Goal: Contribute content: Contribute content

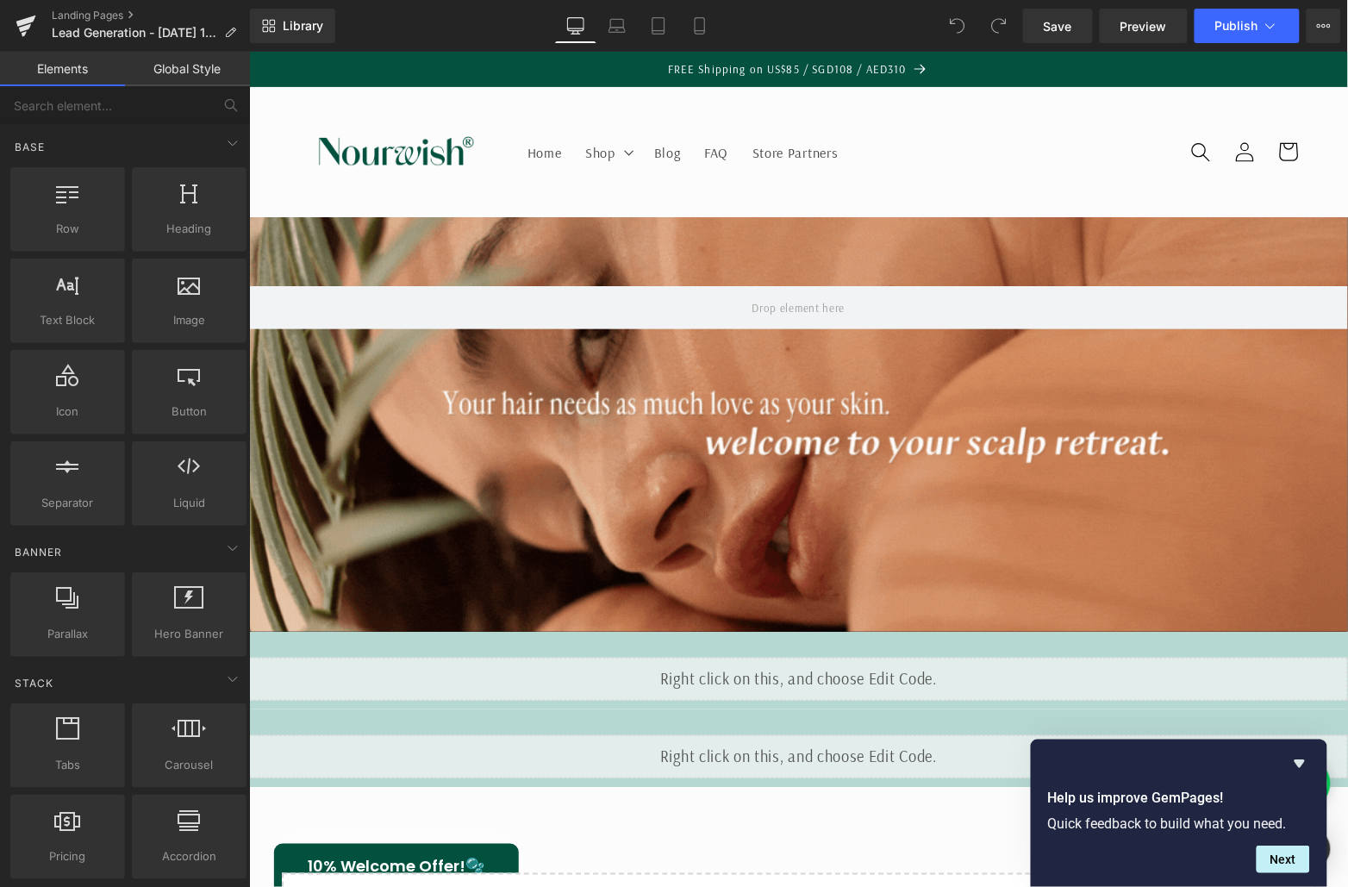
click at [671, 684] on div "Liquid" at bounding box center [797, 678] width 1099 height 43
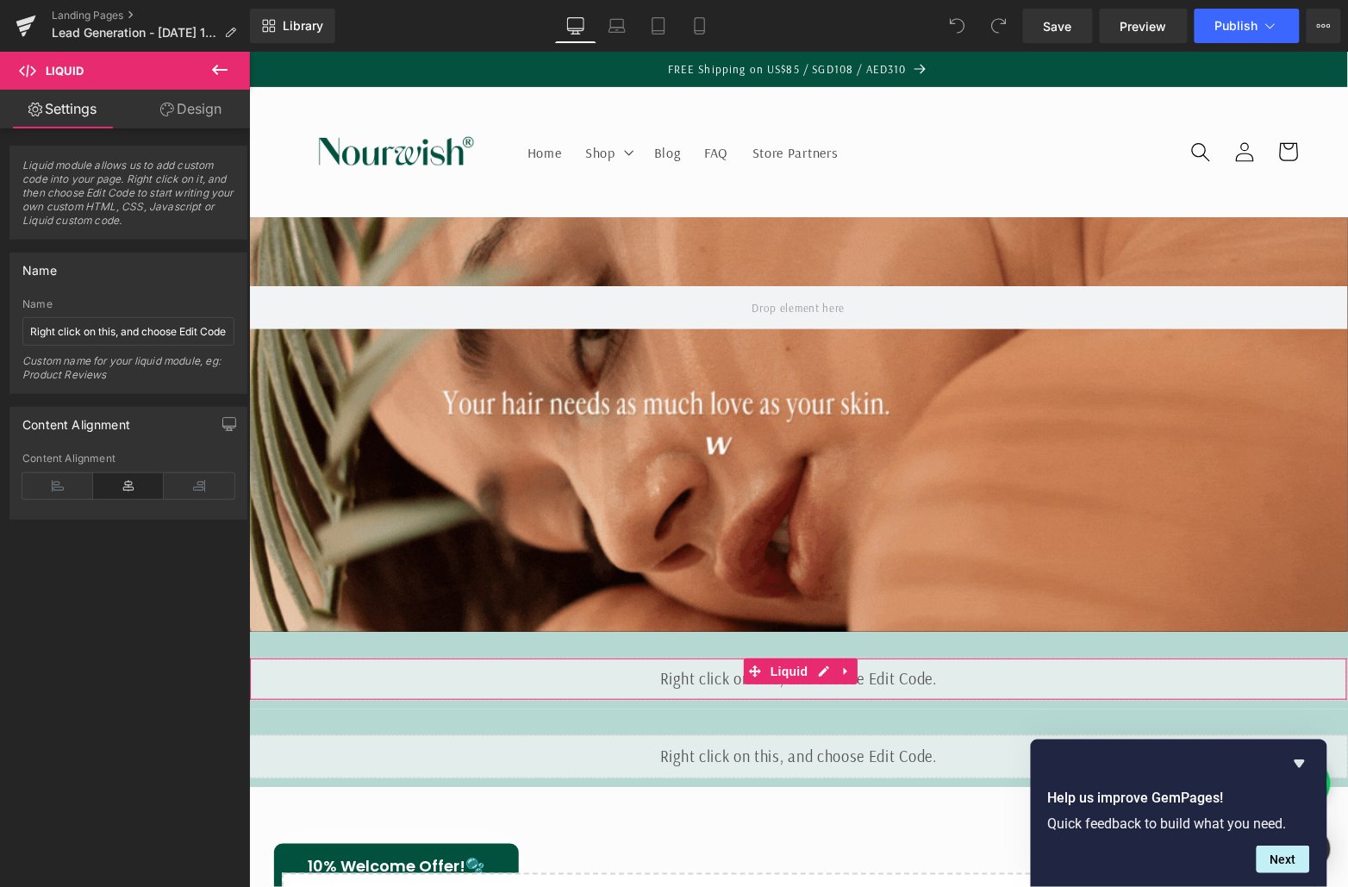
click at [178, 312] on div "Name Right click on this, and choose Edit Code. Custom name for your liquid mod…" at bounding box center [128, 345] width 212 height 95
click at [179, 320] on input "Right click on this, and choose Edit Code." at bounding box center [128, 331] width 212 height 28
drag, startPoint x: 847, startPoint y: 681, endPoint x: 379, endPoint y: 389, distance: 551.5
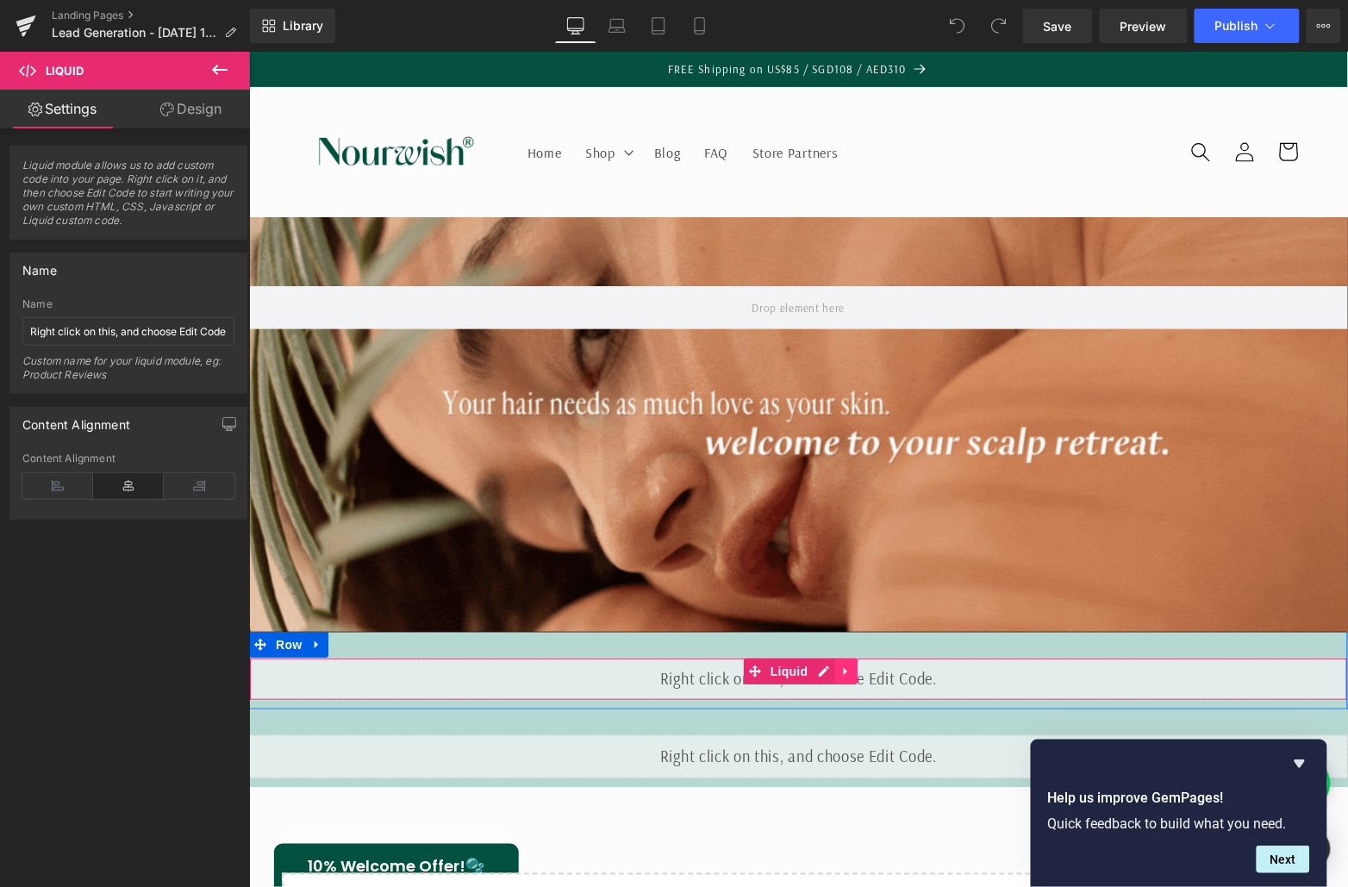
click at [847, 681] on link at bounding box center [845, 670] width 22 height 26
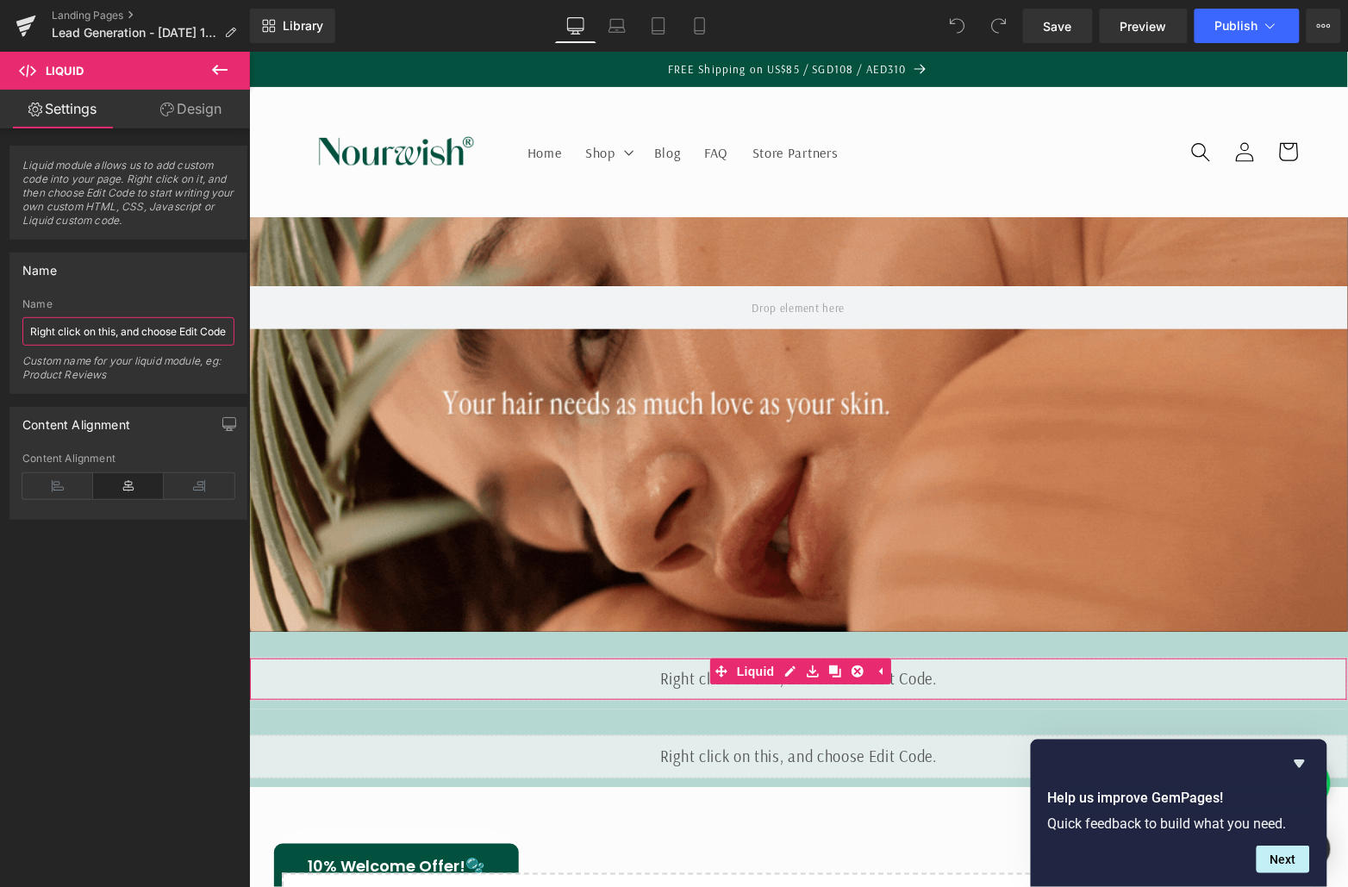
click at [146, 330] on input "Right click on this, and choose Edit Code." at bounding box center [128, 331] width 212 height 28
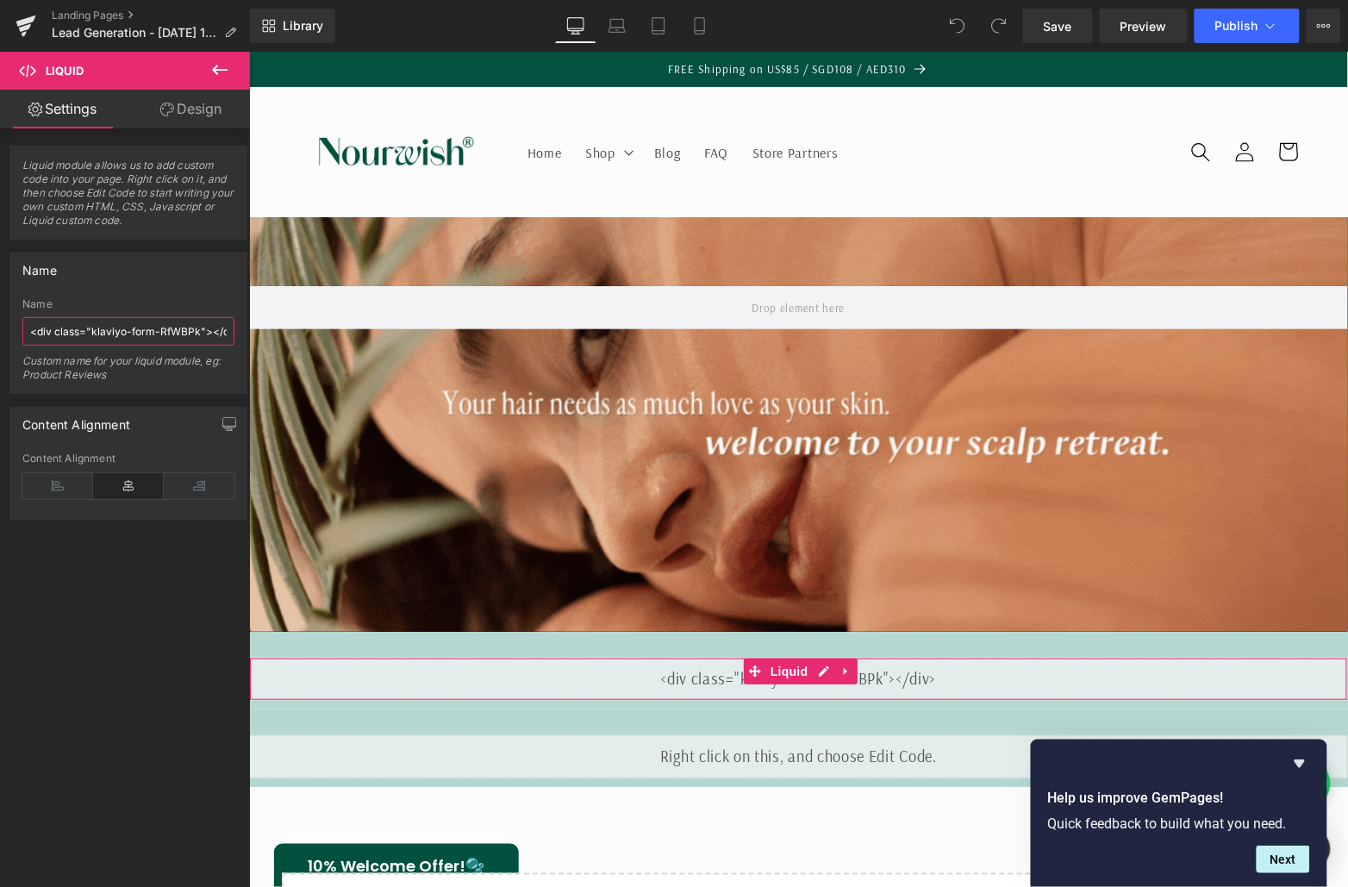
drag, startPoint x: 170, startPoint y: 324, endPoint x: 216, endPoint y: 329, distance: 46.8
click at [216, 329] on input "<div class="klaviyo-form-RfWBPk"></div>" at bounding box center [128, 331] width 212 height 28
drag, startPoint x: 192, startPoint y: 329, endPoint x: 183, endPoint y: 329, distance: 9.5
click at [192, 329] on input "<div class="klaviyo-form-RfWBPk"></div>" at bounding box center [128, 331] width 212 height 28
drag, startPoint x: 171, startPoint y: 326, endPoint x: 240, endPoint y: 325, distance: 68.9
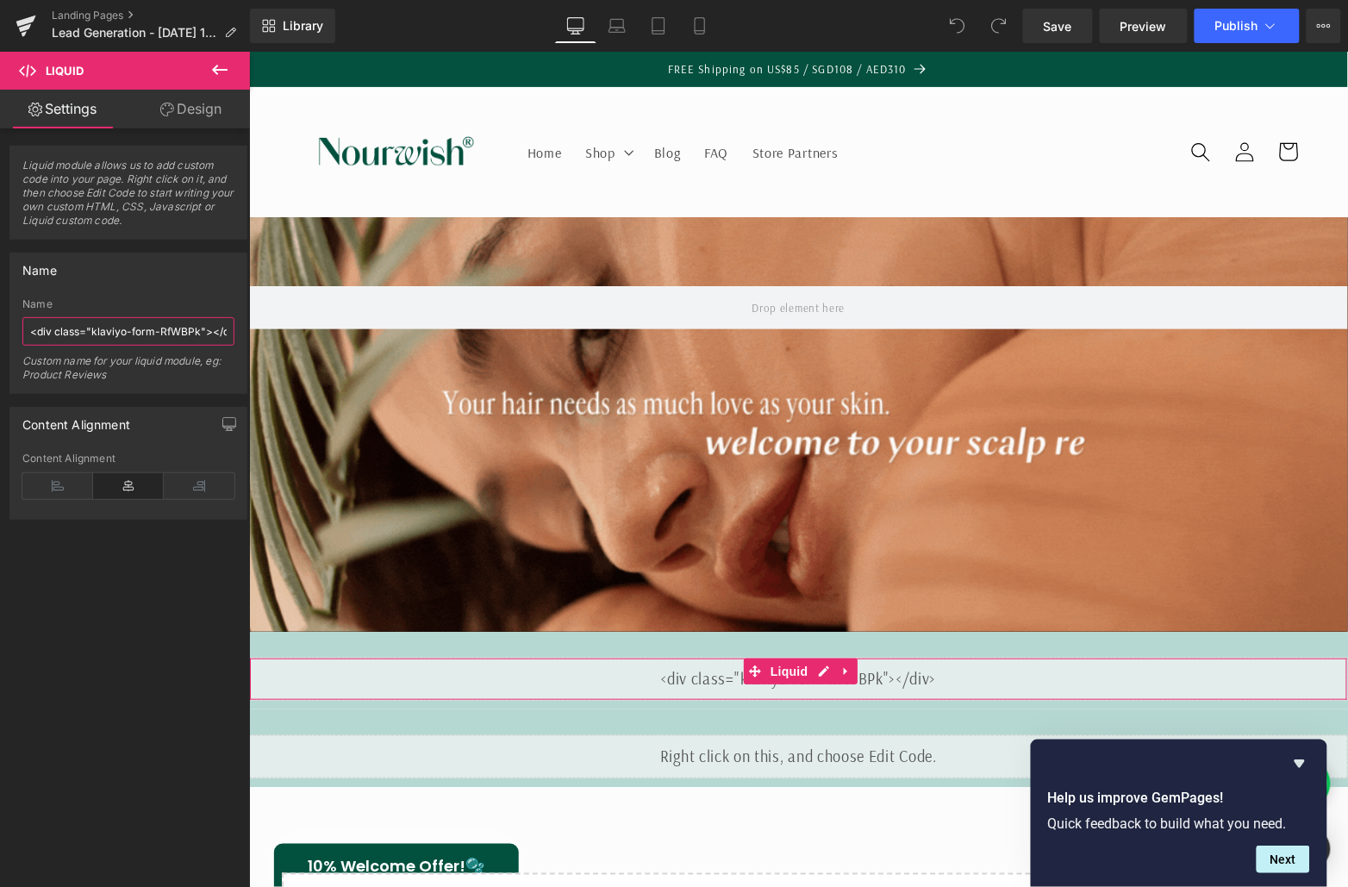
click at [240, 325] on div "Name <div class="klaviyo-form-RfWBPk"></div> Name <div class="klaviyo-form-RfWB…" at bounding box center [129, 317] width 258 height 154
drag, startPoint x: 158, startPoint y: 327, endPoint x: 32, endPoint y: 324, distance: 125.8
click at [32, 324] on input "<div class="klaviyo-form-RfWBPk" at bounding box center [128, 331] width 212 height 28
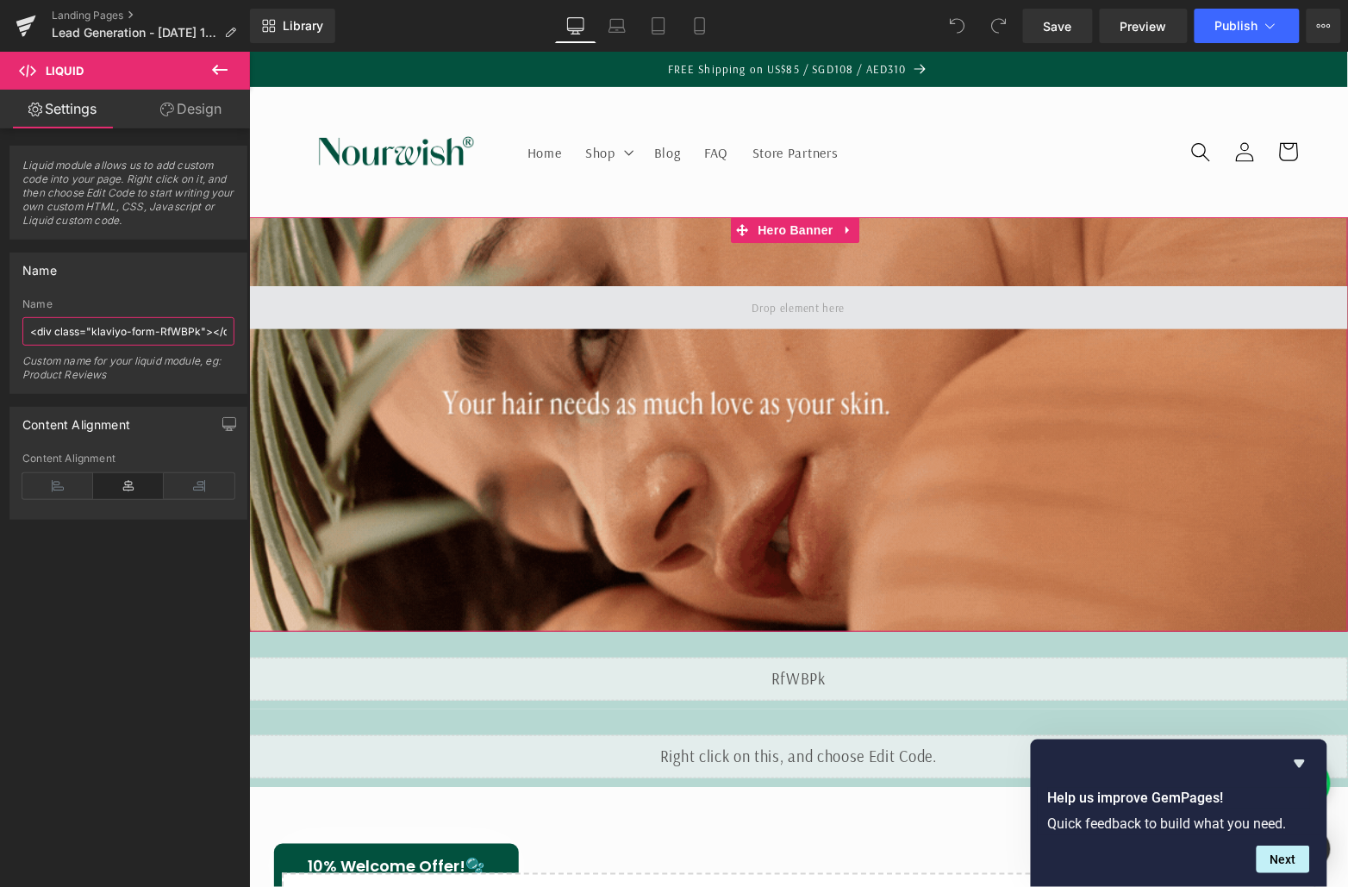
scroll to position [159, 0]
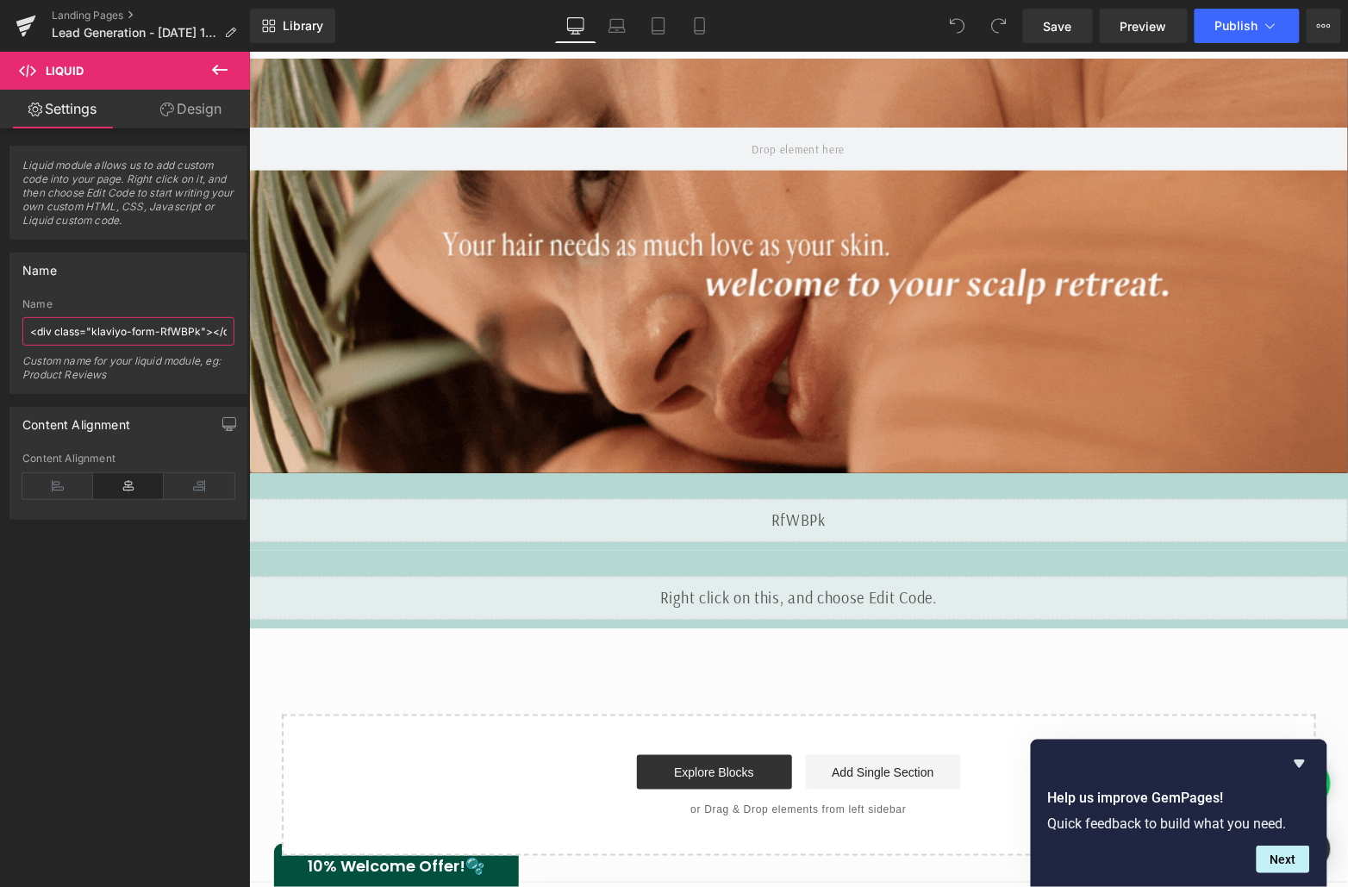
type input "<div class="klaviyo-form-RfWBPk"></div>"
click at [957, 20] on icon at bounding box center [957, 26] width 16 height 16
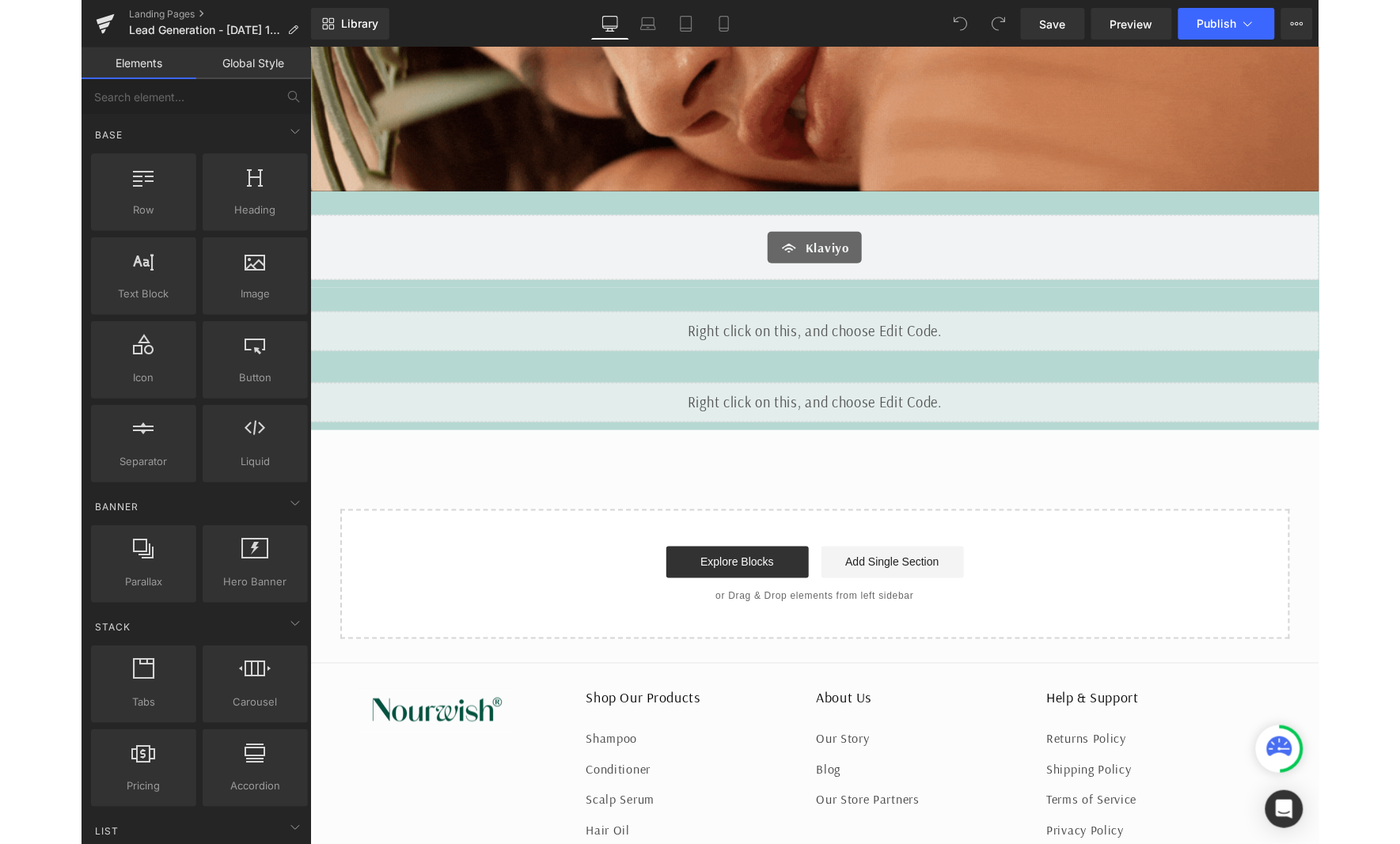
scroll to position [207, 0]
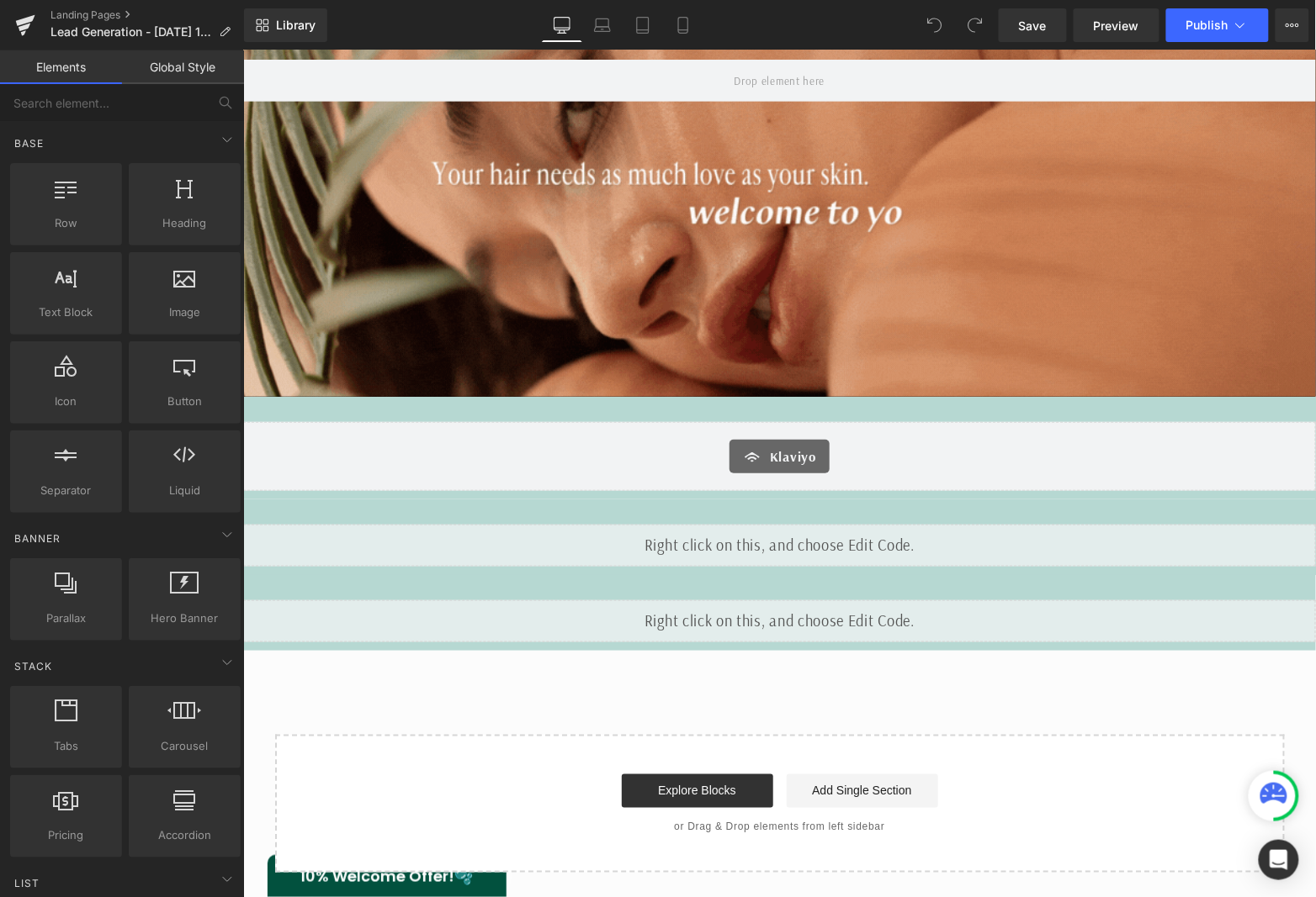
click at [660, 440] on div "Klaviyo" at bounding box center [778, 456] width 1037 height 33
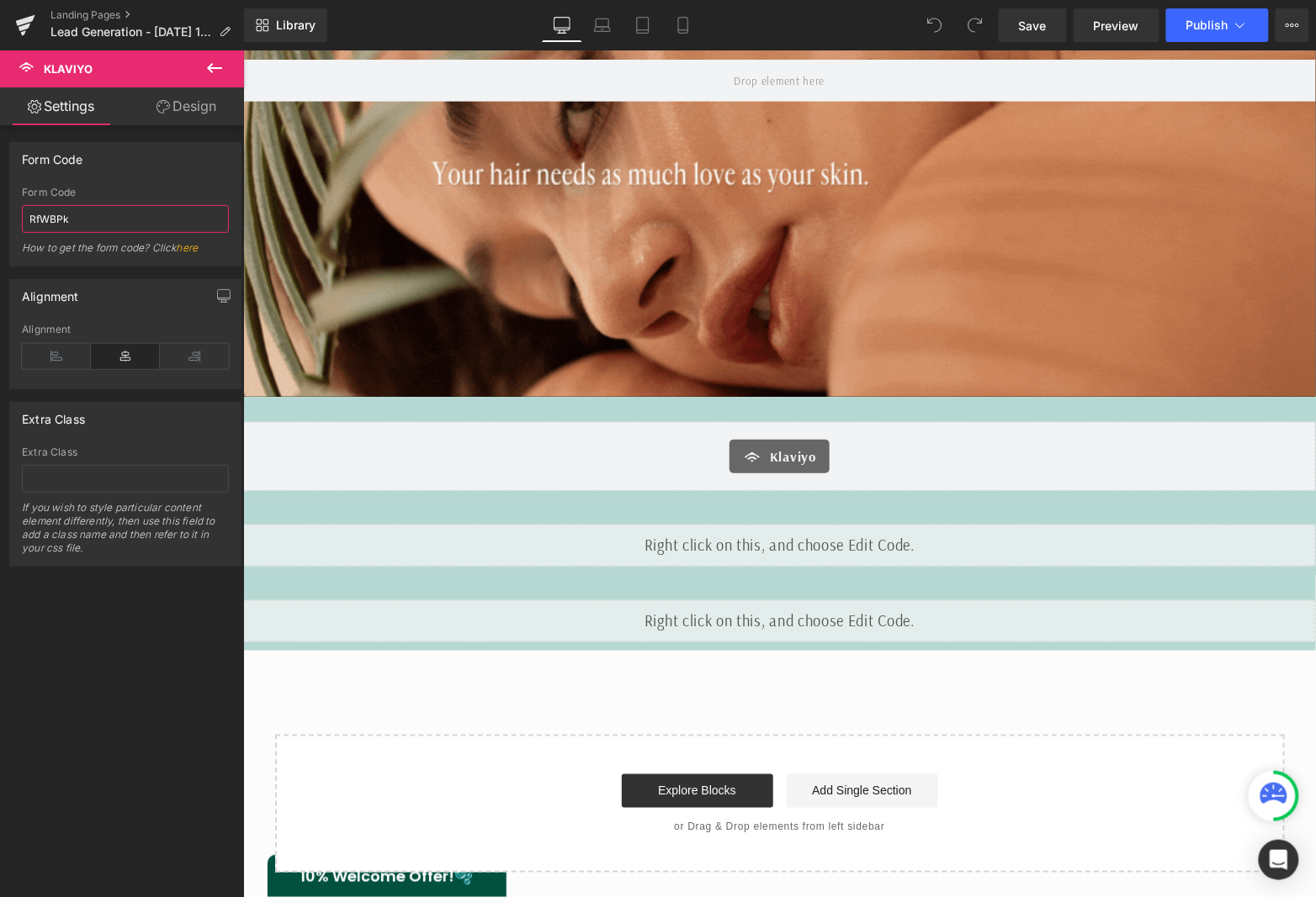
drag, startPoint x: 99, startPoint y: 216, endPoint x: -8, endPoint y: 203, distance: 107.8
click at [0, 203] on html "You are previewing how the will restyle your page. You can not edit Elements in…" at bounding box center [658, 448] width 1316 height 897
click at [1039, 40] on link "Save" at bounding box center [1033, 25] width 68 height 33
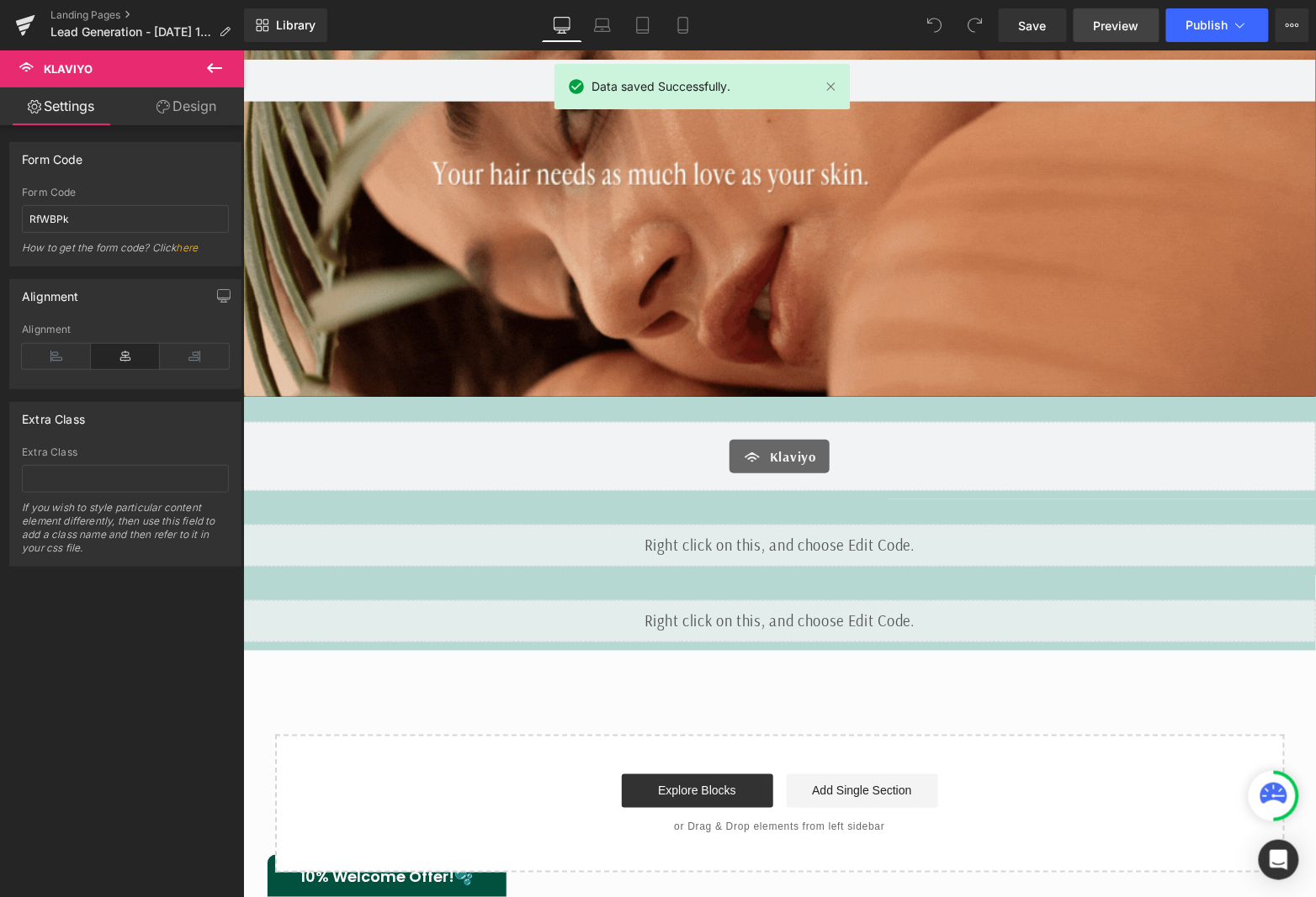
click at [1108, 21] on span "Preview" at bounding box center [1116, 25] width 46 height 18
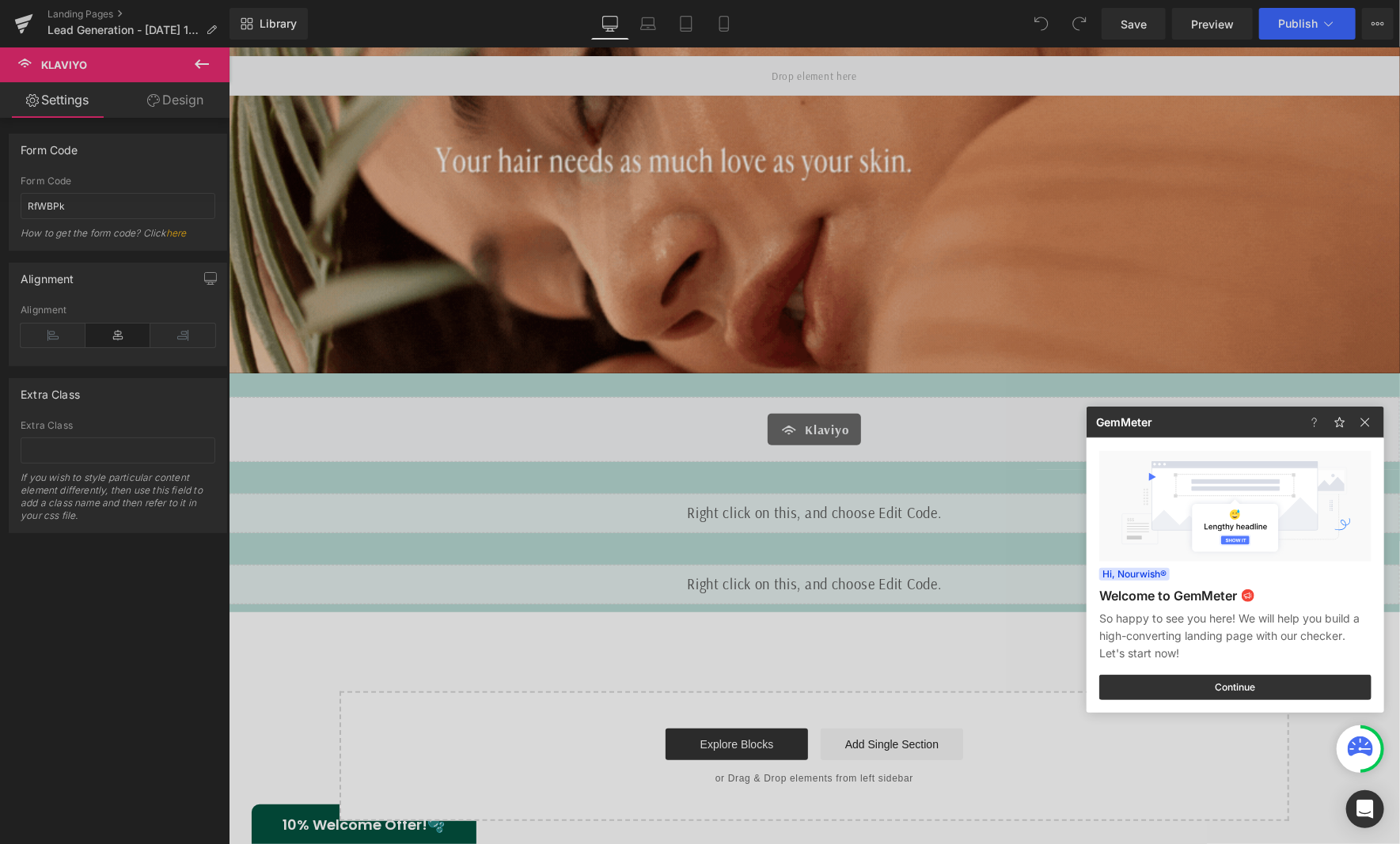
click at [854, 490] on div at bounding box center [700, 422] width 1400 height 844
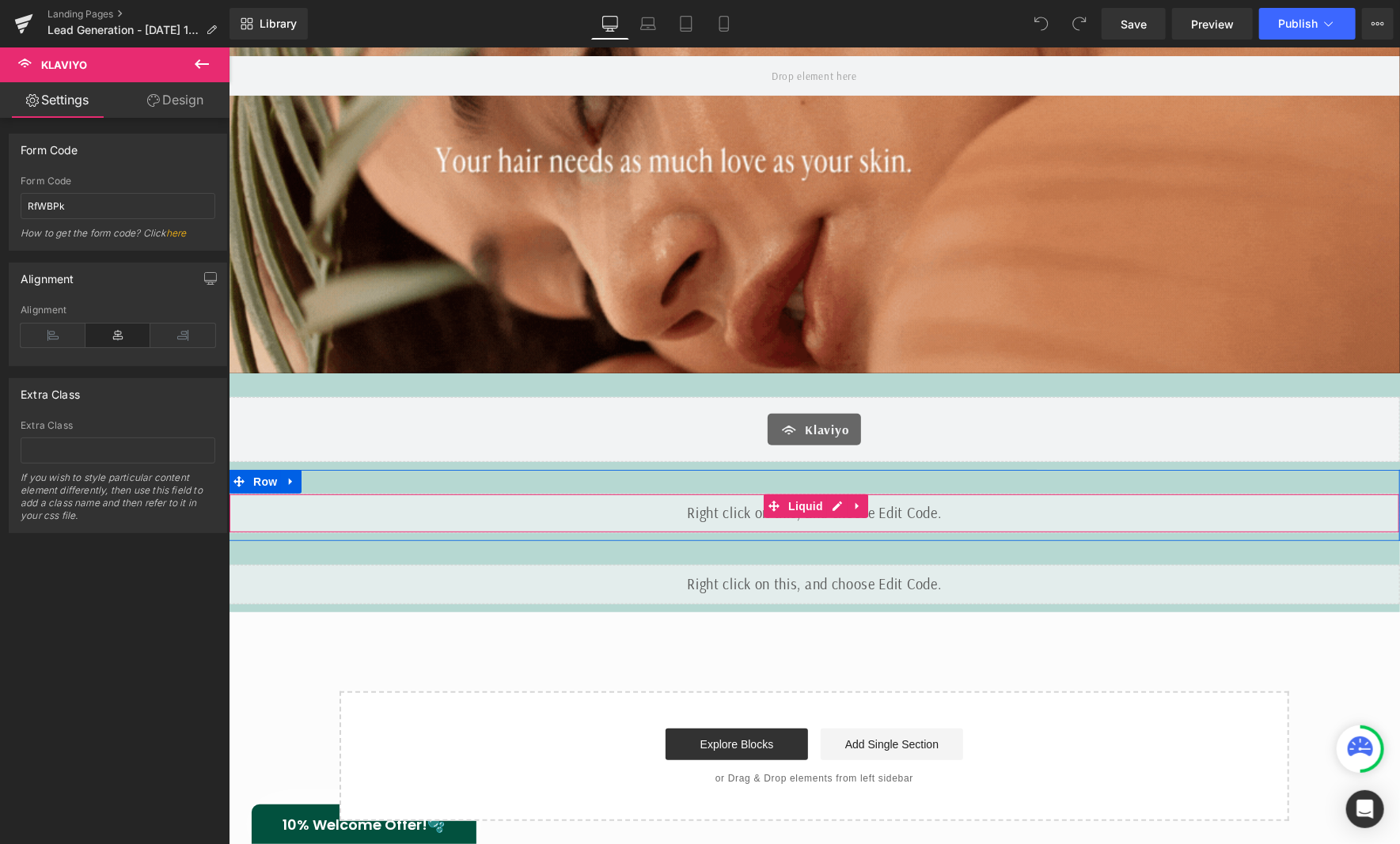
click at [855, 507] on icon at bounding box center [857, 506] width 11 height 12
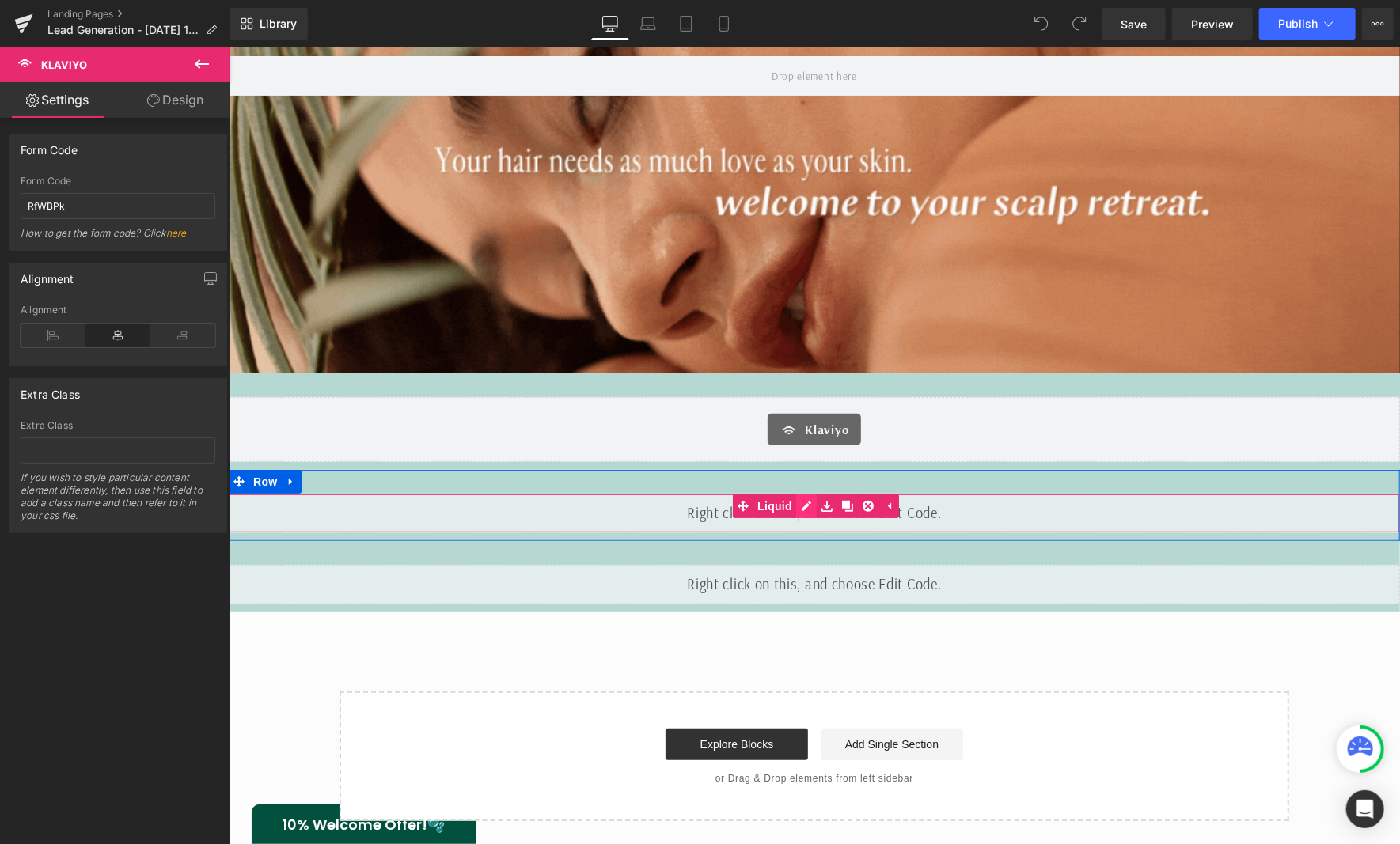
click at [799, 507] on div "Liquid" at bounding box center [813, 512] width 1171 height 39
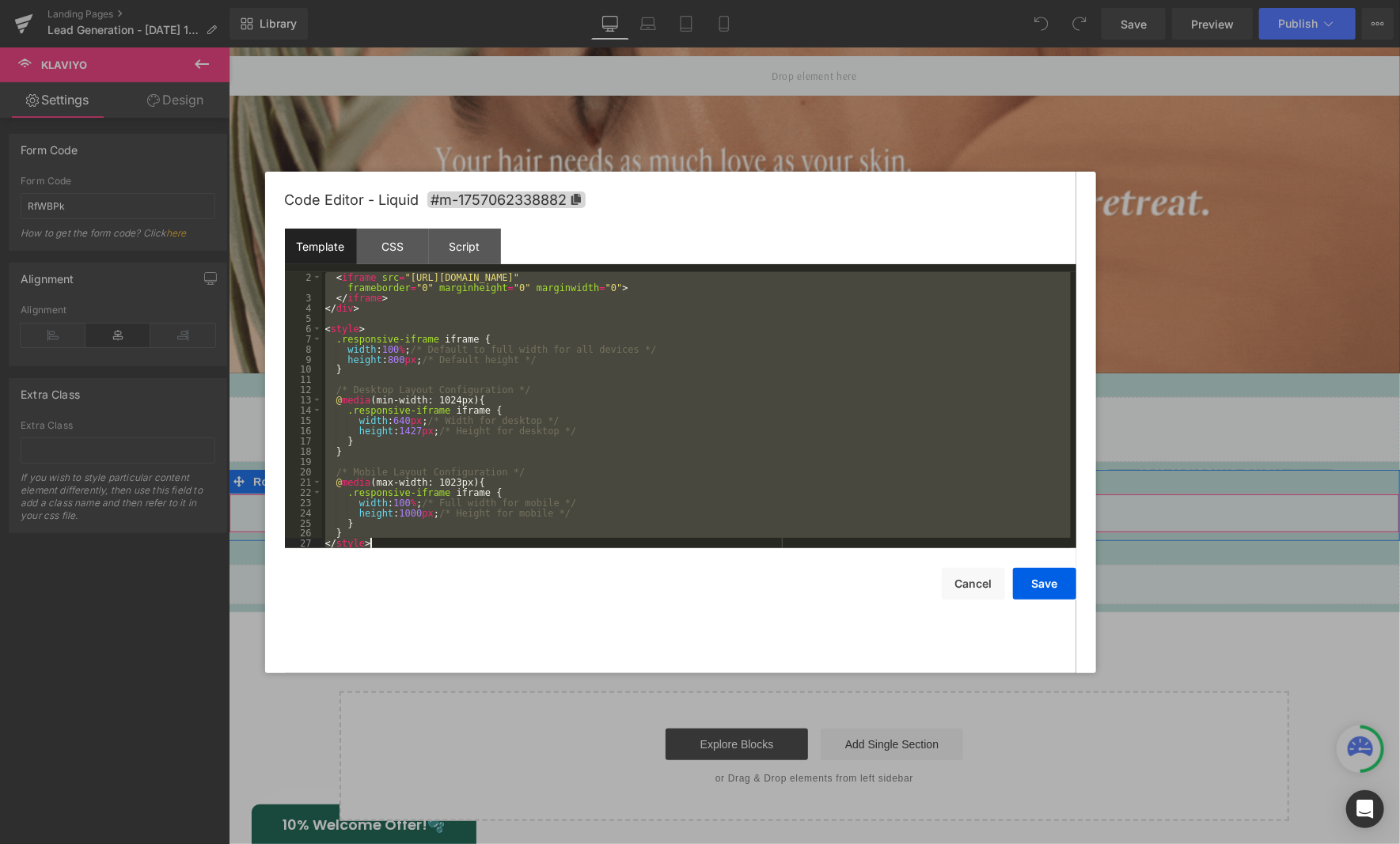
scroll to position [8, 0]
drag, startPoint x: 326, startPoint y: 276, endPoint x: 581, endPoint y: 674, distance: 472.7
click at [581, 674] on body "You are previewing how the will restyle your page. You can not edit Elements in…" at bounding box center [700, 422] width 1400 height 844
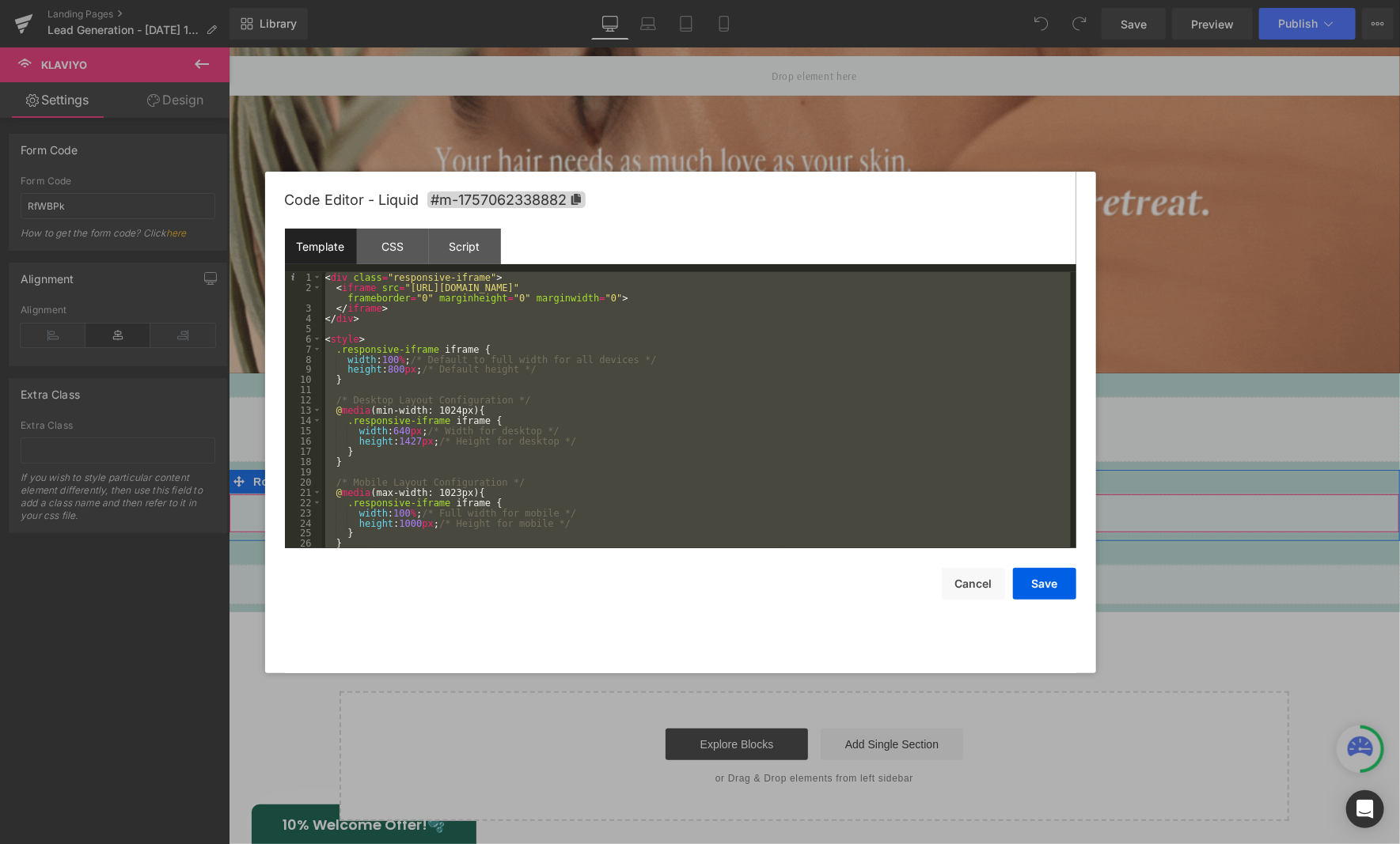
scroll to position [0, 0]
click at [968, 572] on button "Cancel" at bounding box center [973, 584] width 63 height 31
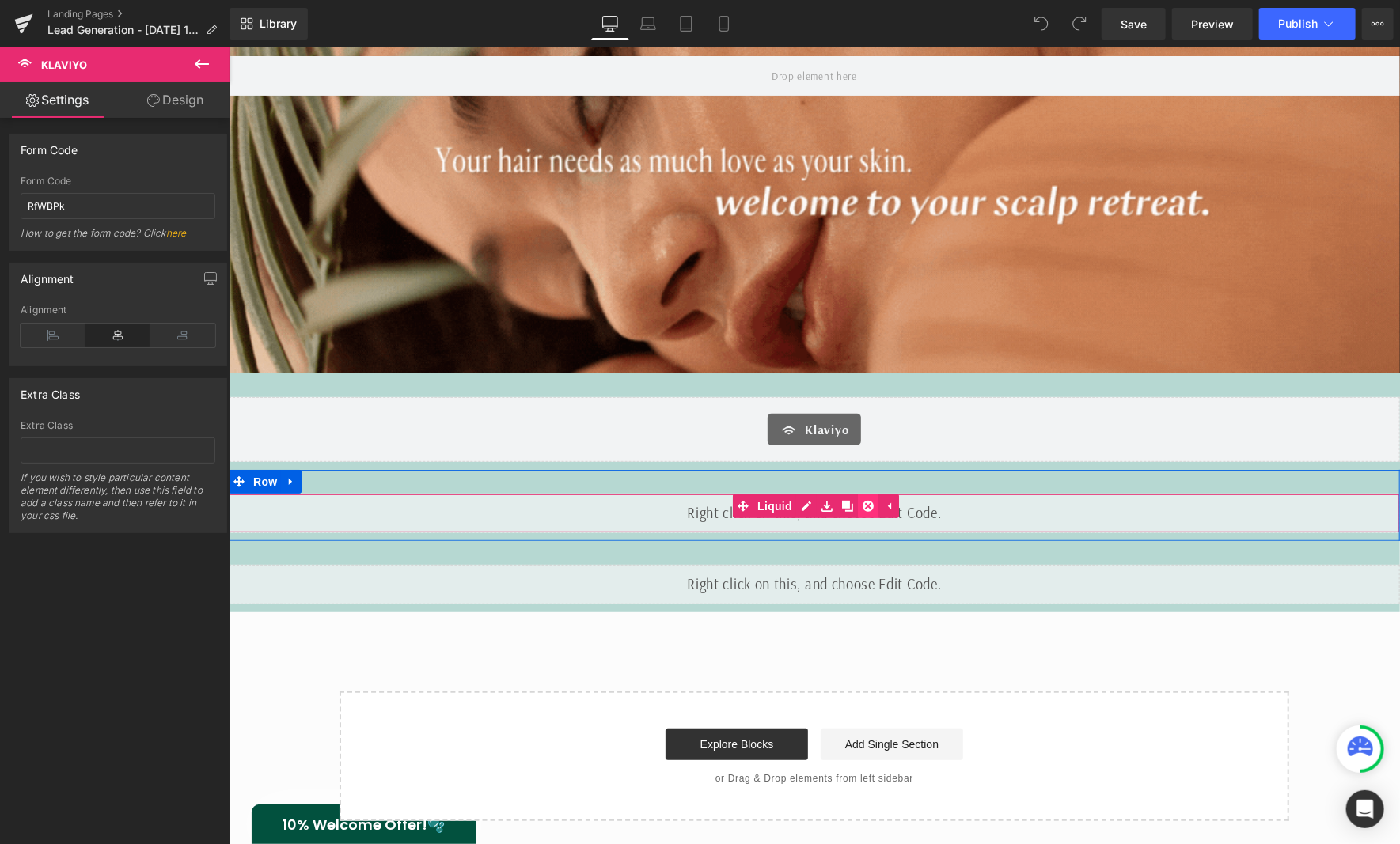
click at [864, 510] on icon at bounding box center [867, 506] width 11 height 11
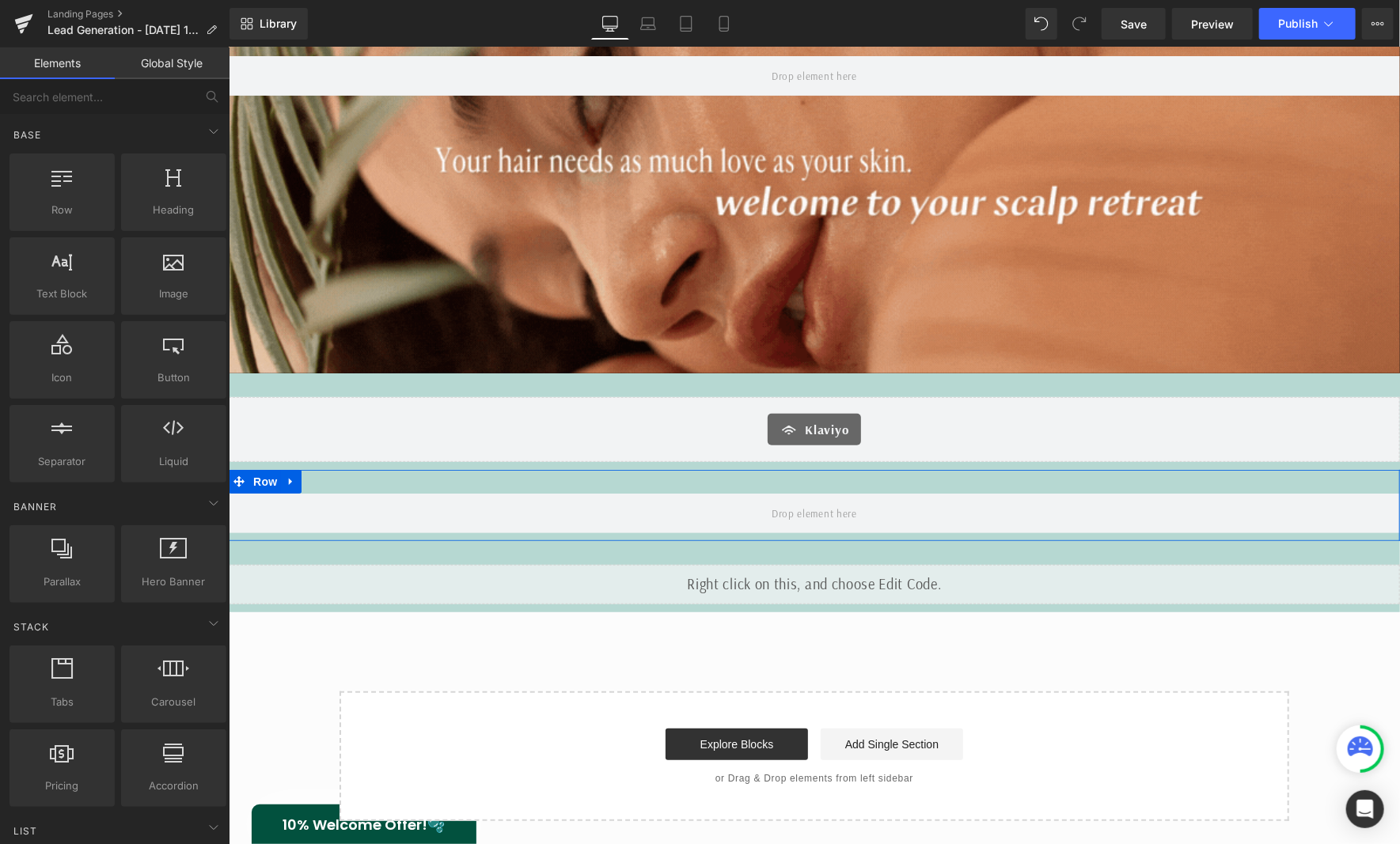
click at [848, 489] on div "Row" at bounding box center [813, 505] width 1171 height 72
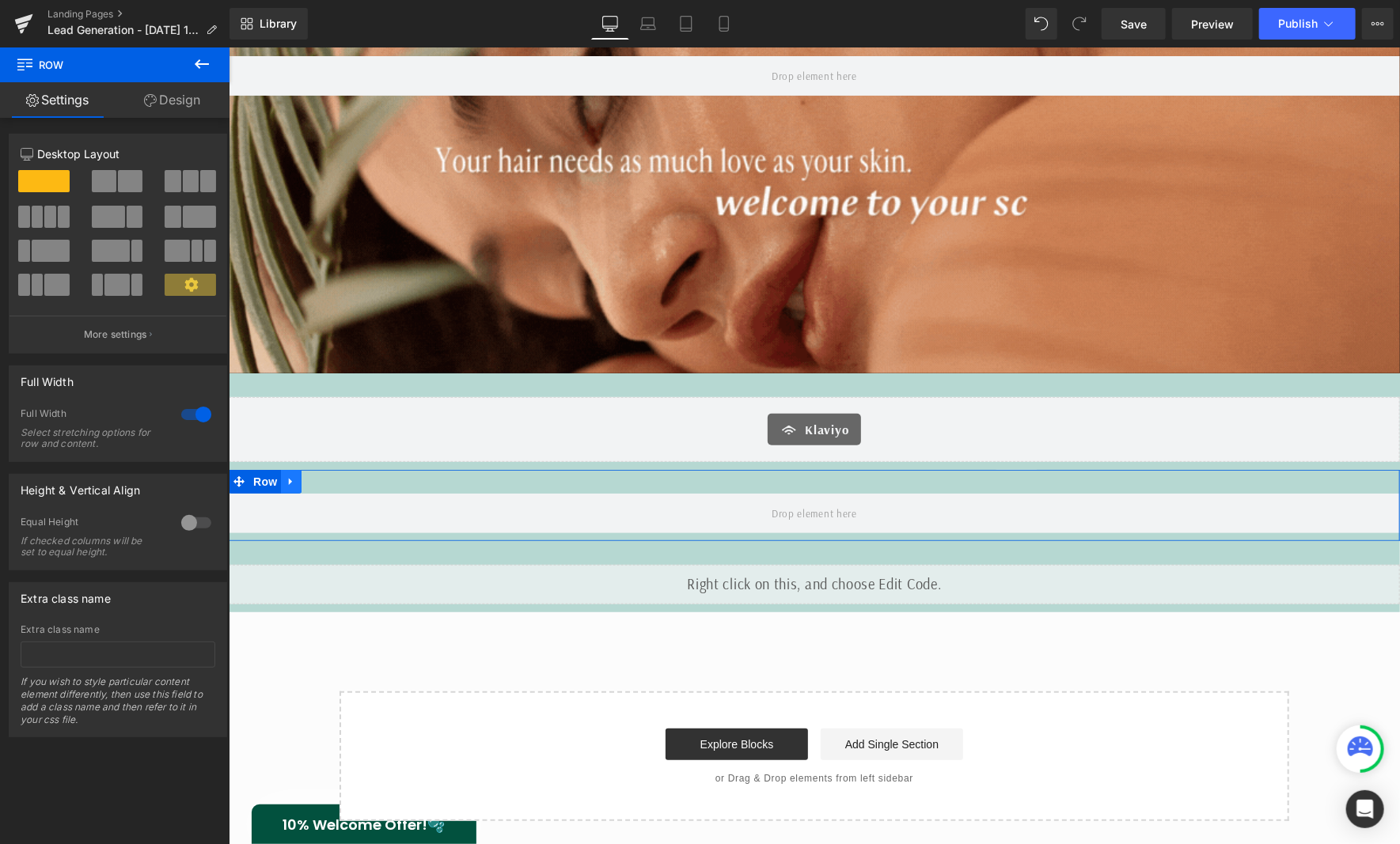
click at [288, 486] on icon at bounding box center [290, 481] width 11 height 12
click at [326, 485] on icon at bounding box center [332, 481] width 11 height 12
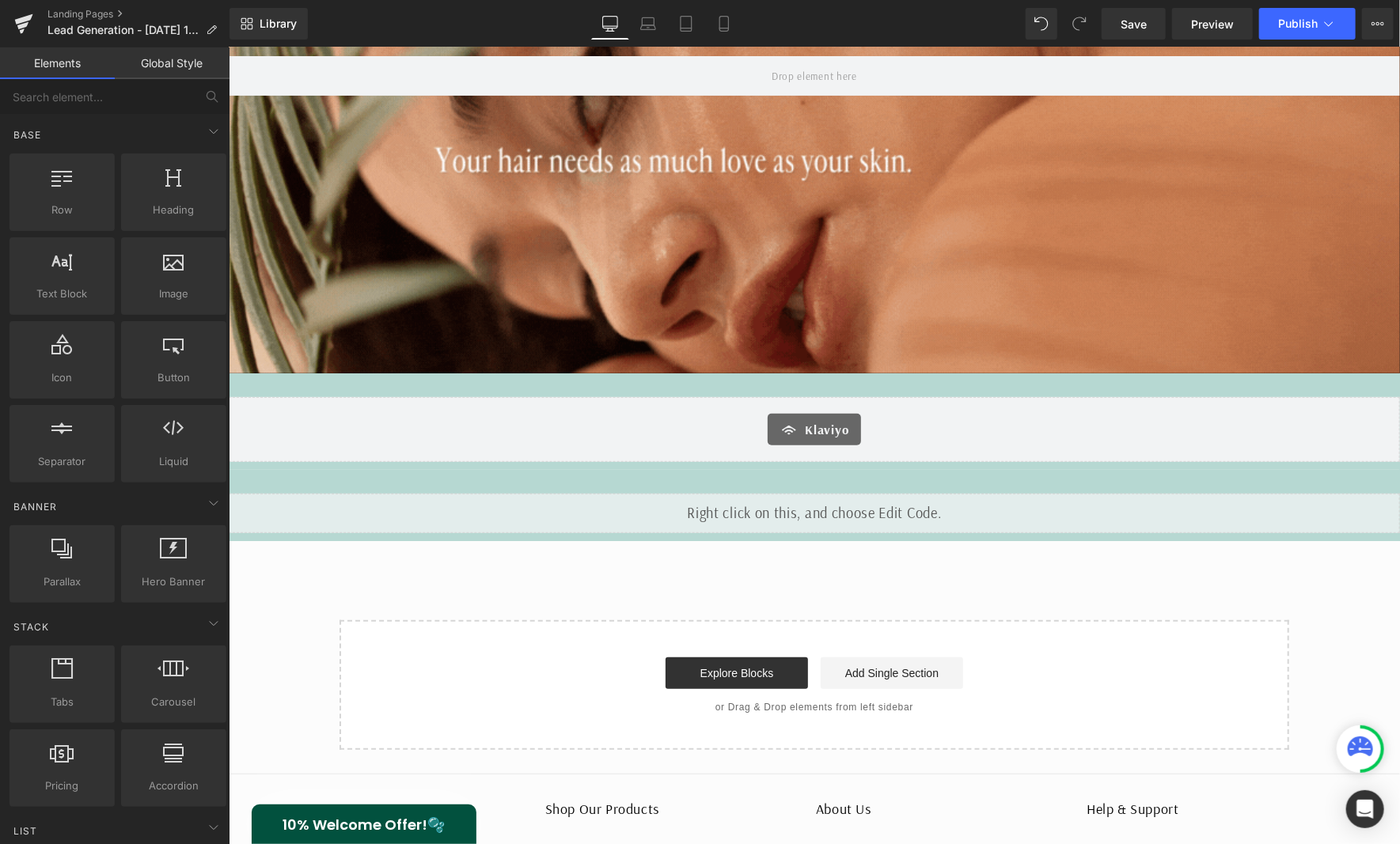
click at [1100, 17] on div "Save Preview Publish Scheduled Upgrade Plan View Live Page View with current Te…" at bounding box center [1248, 24] width 305 height 31
click at [1127, 25] on span "Save" at bounding box center [1134, 24] width 26 height 17
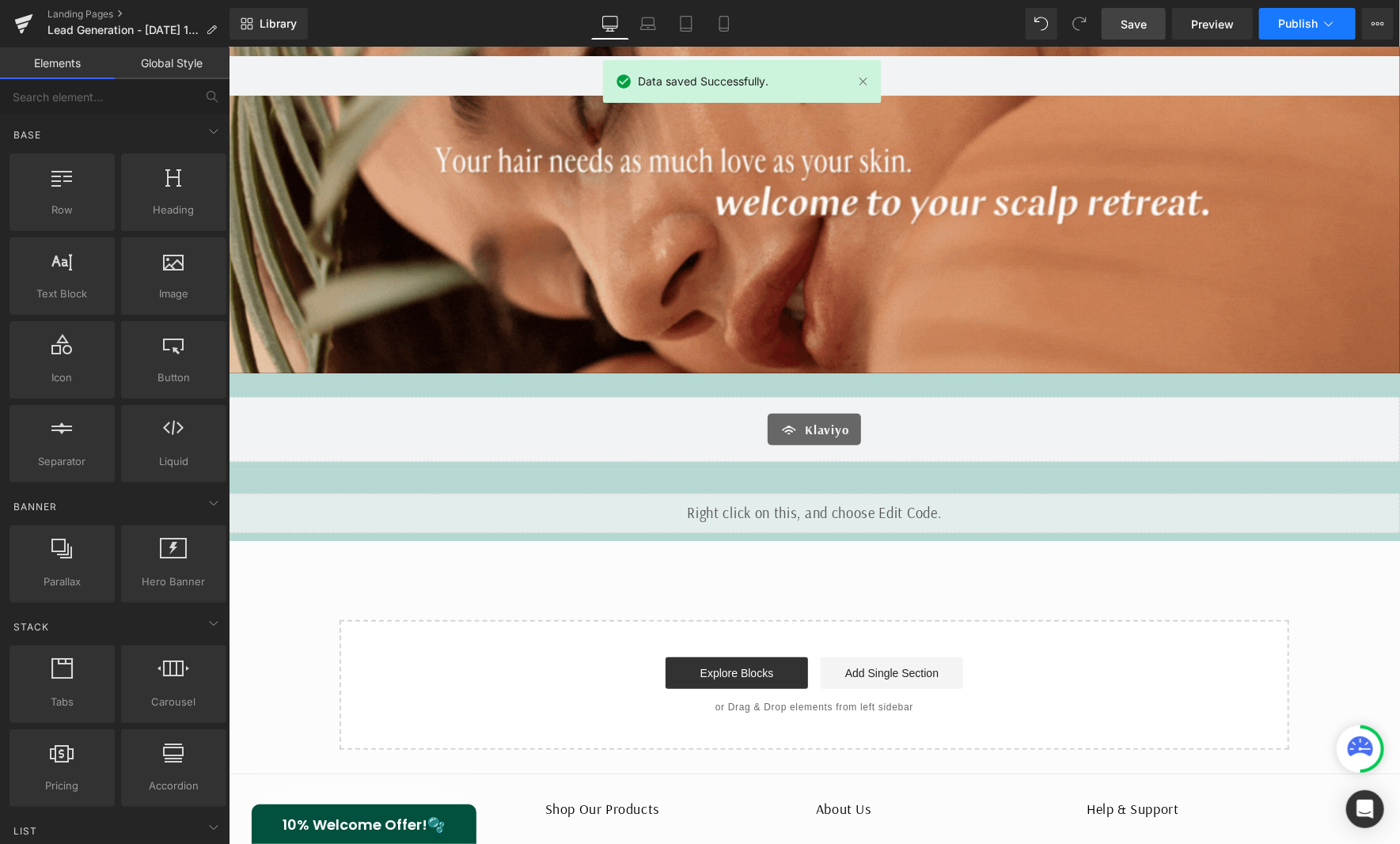
click at [1237, 24] on button "Publish" at bounding box center [1307, 24] width 96 height 31
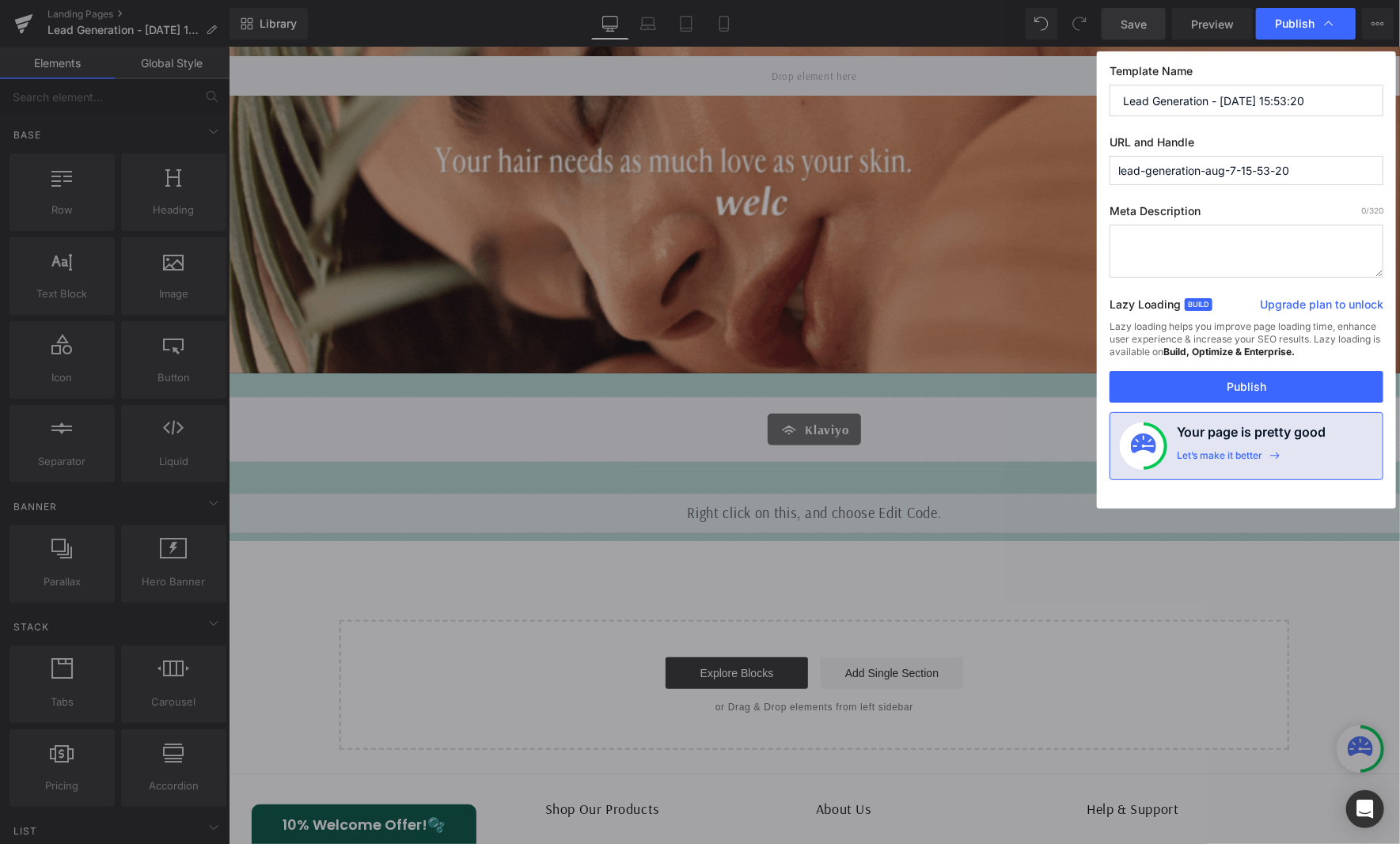
drag, startPoint x: 1258, startPoint y: 248, endPoint x: 1248, endPoint y: 112, distance: 136.4
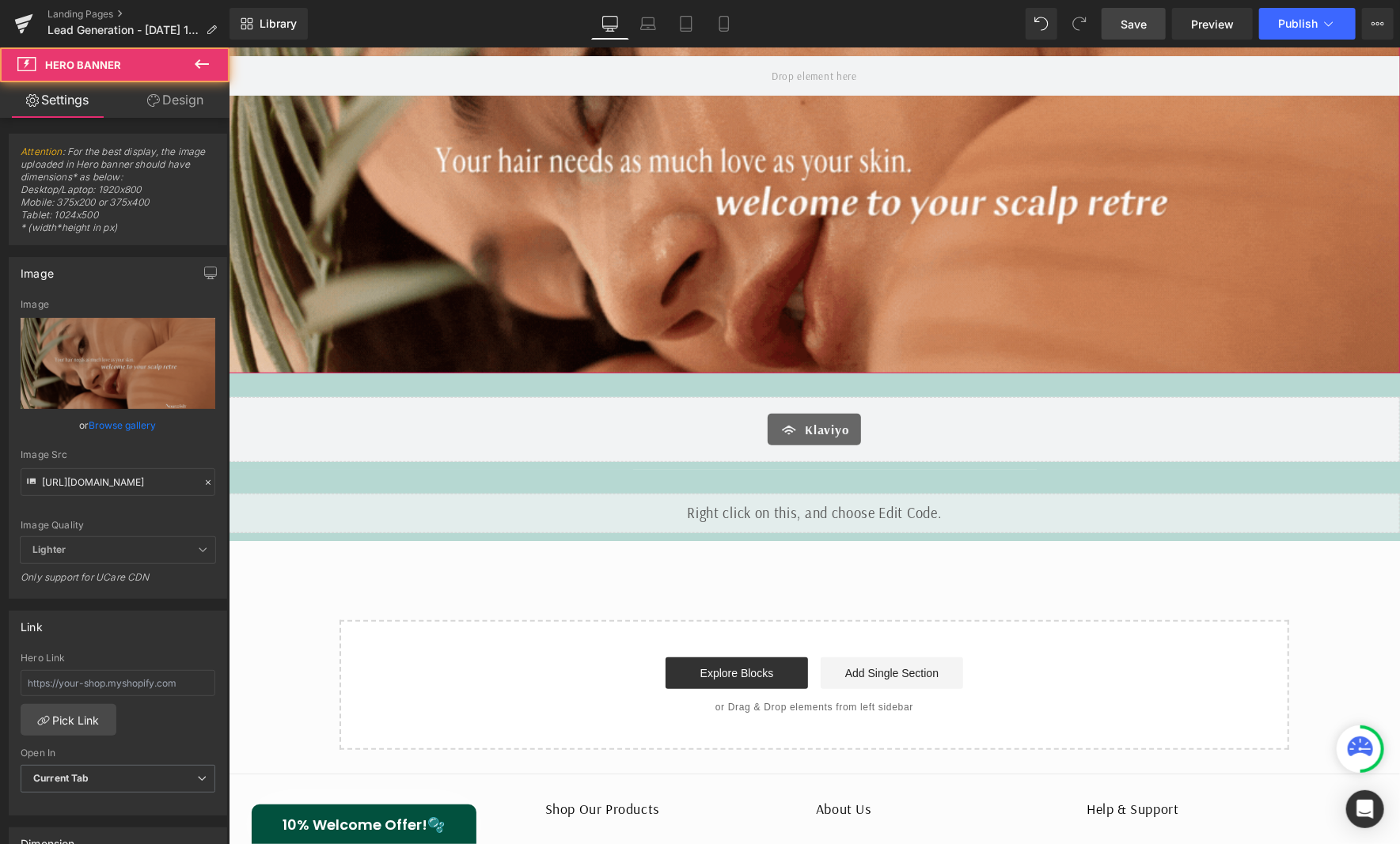
click at [1019, 65] on span at bounding box center [813, 74] width 1171 height 39
click at [1187, 25] on link "Preview" at bounding box center [1213, 24] width 81 height 31
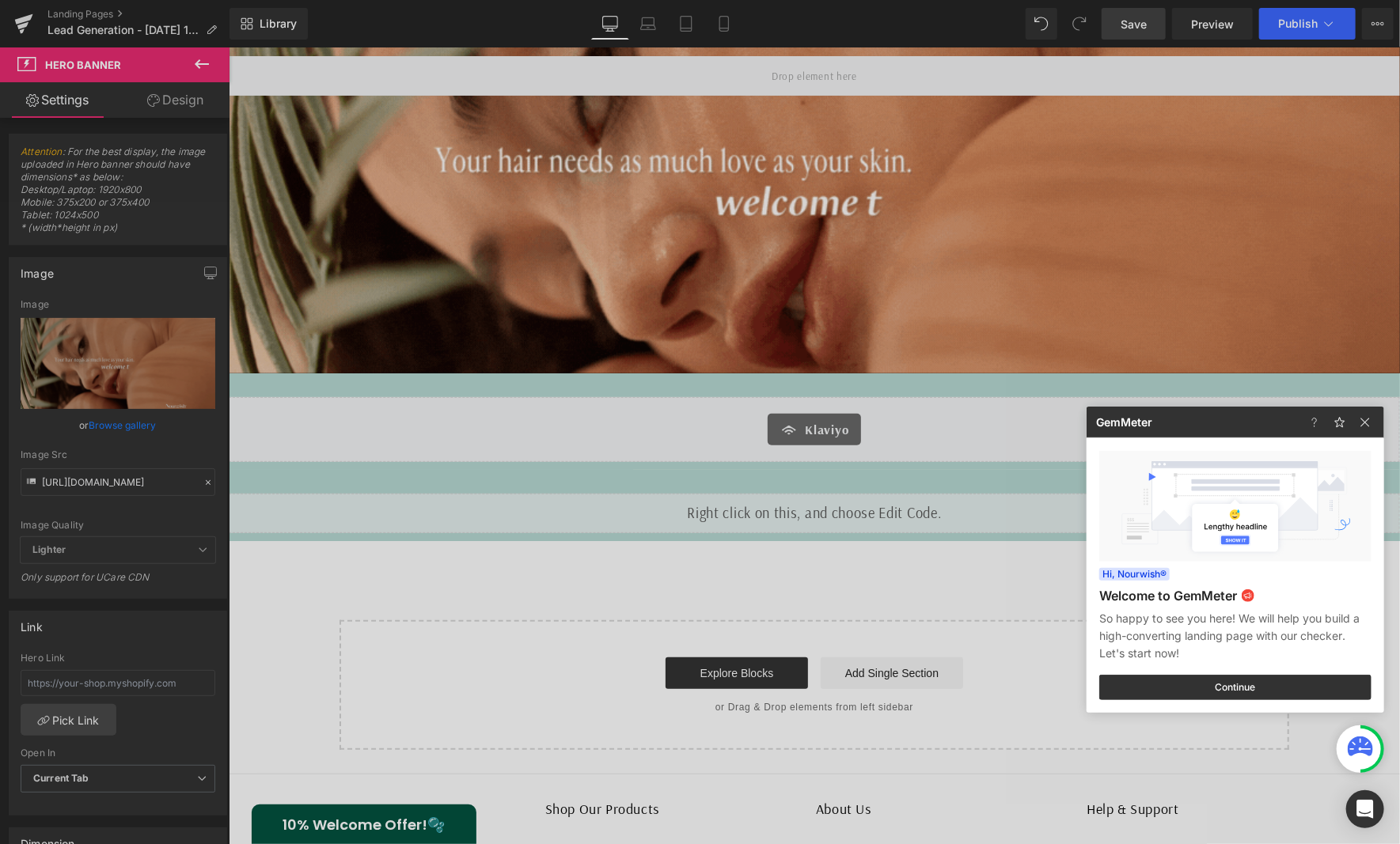
click at [391, 394] on div at bounding box center [700, 422] width 1400 height 844
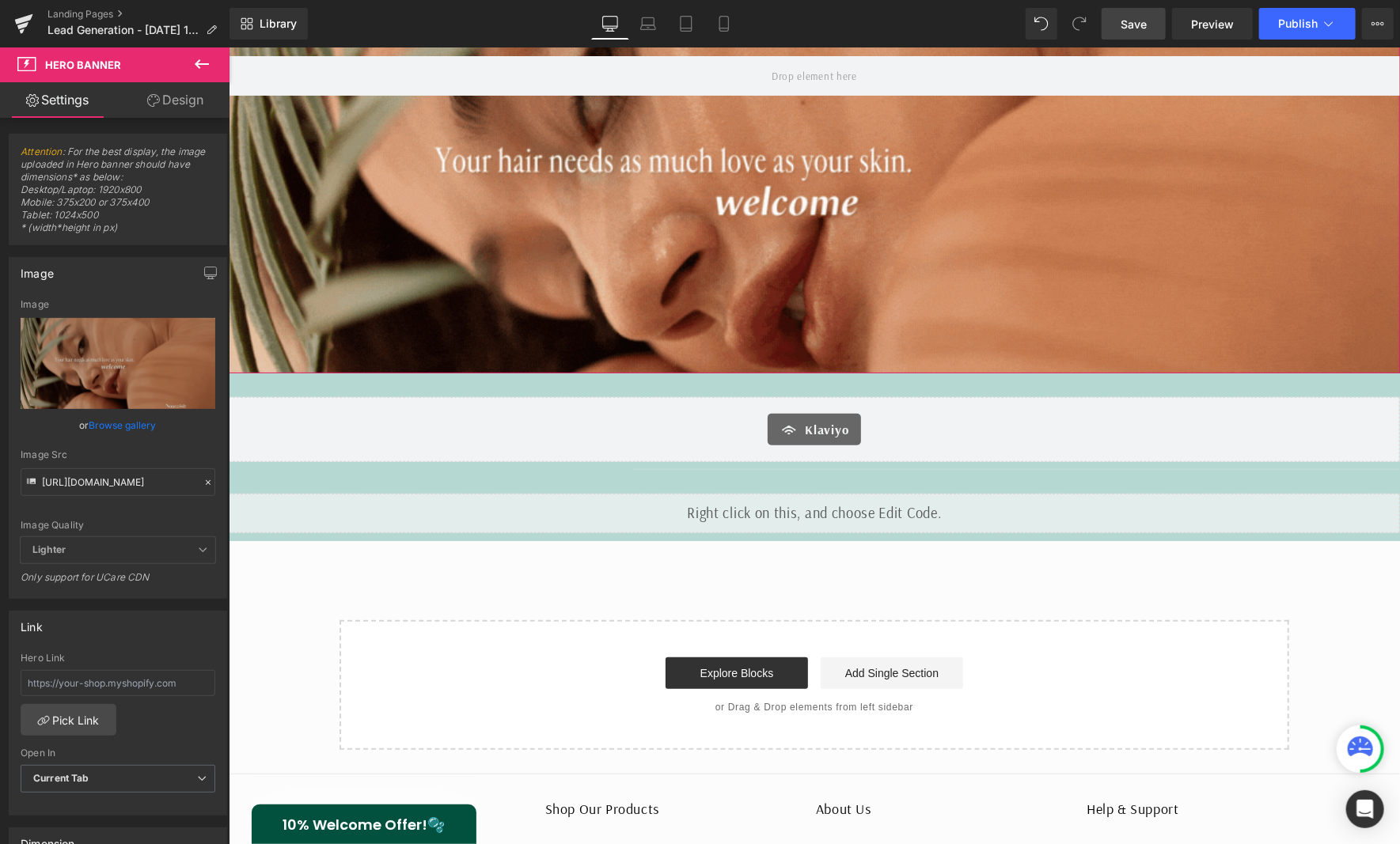
click at [175, 107] on link "Design" at bounding box center [175, 100] width 115 height 36
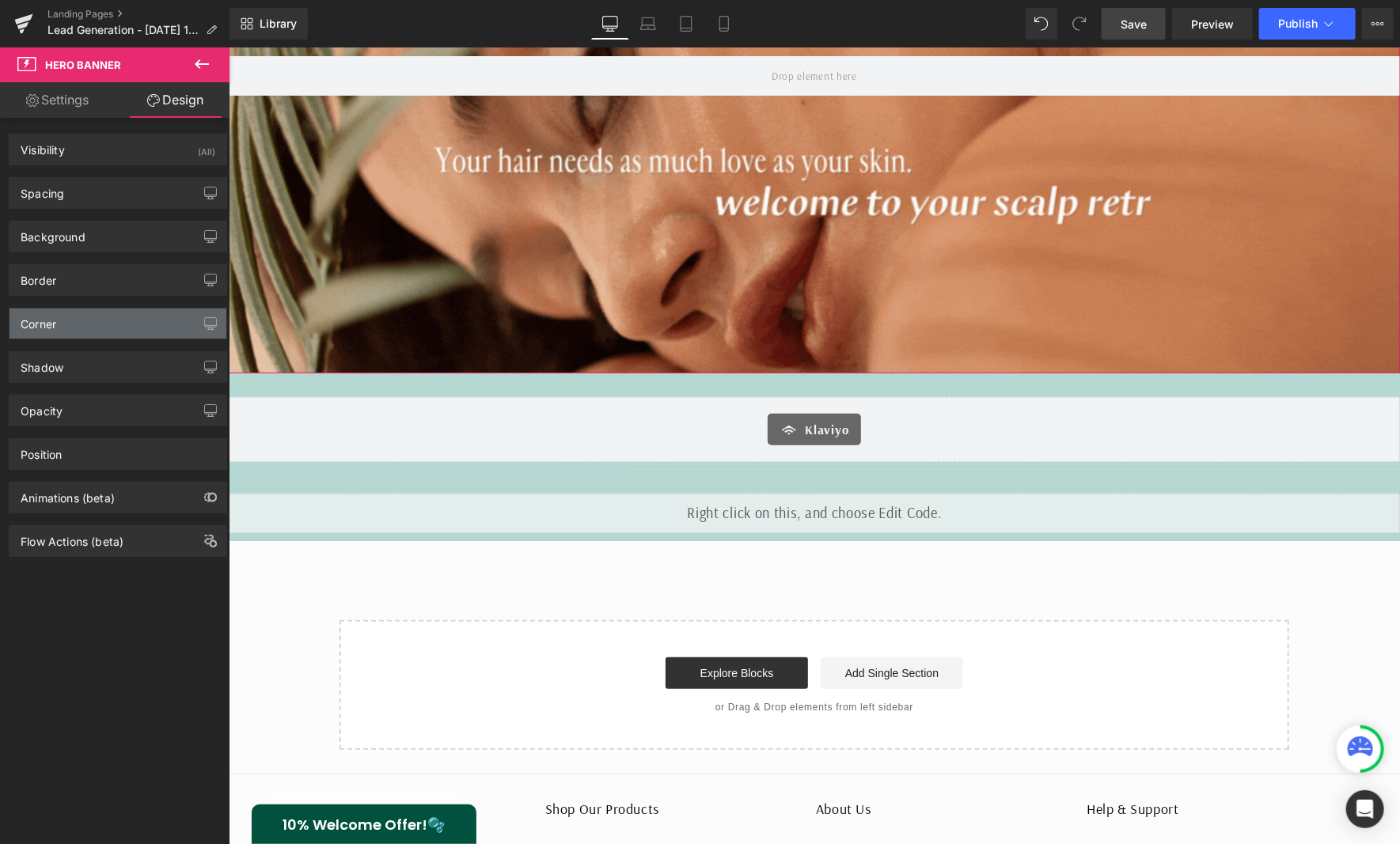
type input "#000000"
type input "100"
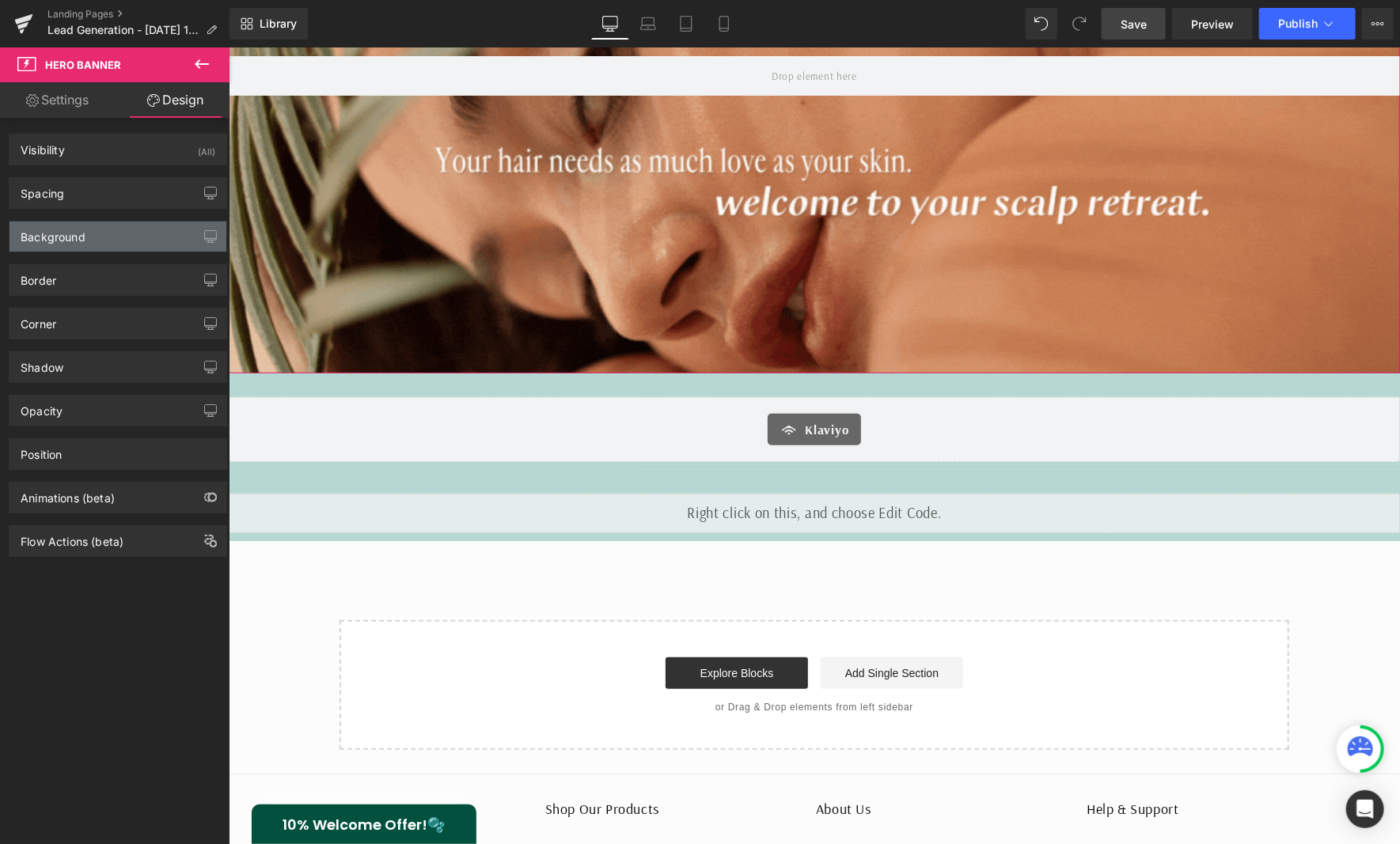
click at [109, 234] on div "Background" at bounding box center [118, 236] width 217 height 30
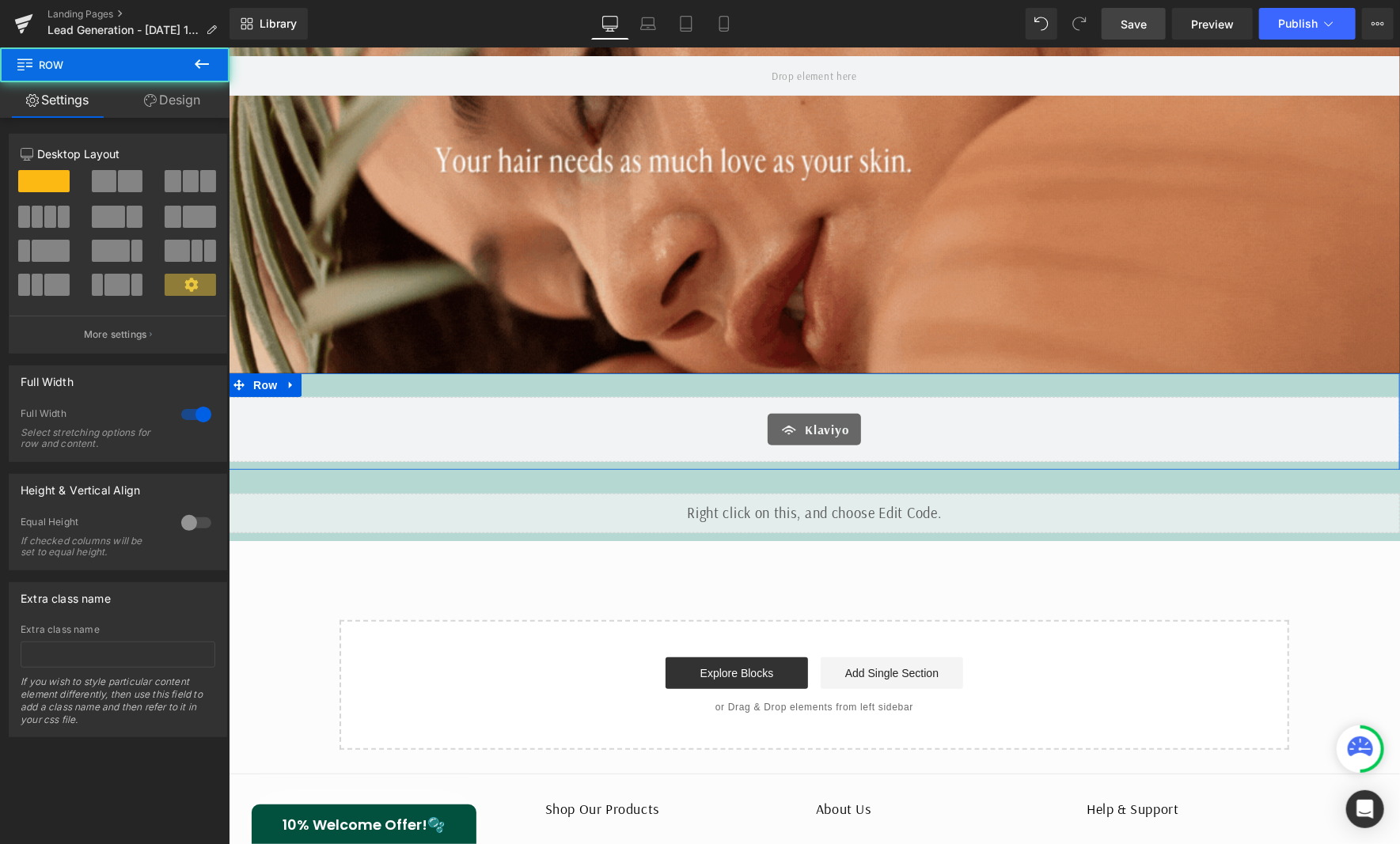
click at [450, 388] on div "Klaviyo Klaviyo Row" at bounding box center [813, 421] width 1171 height 96
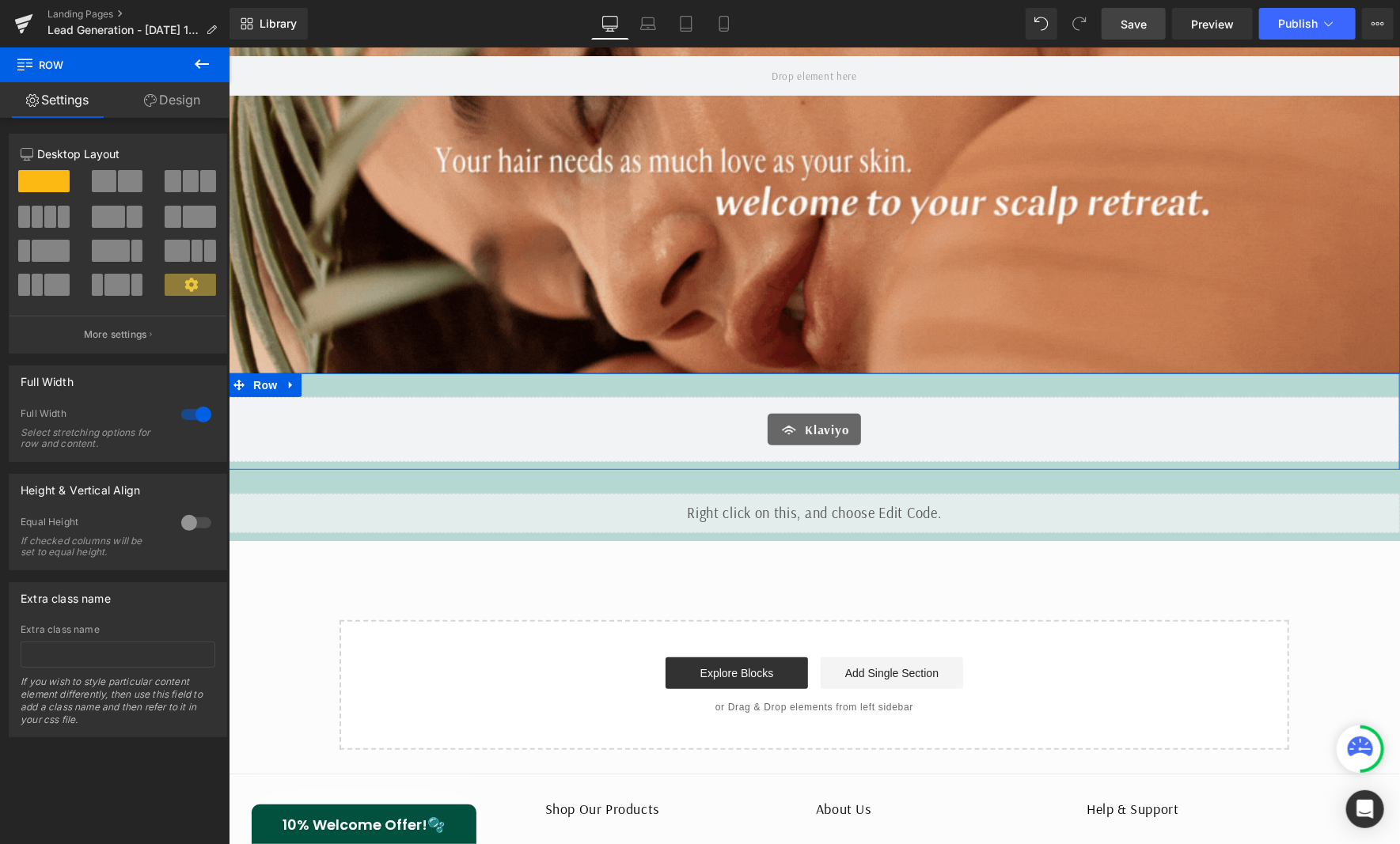
click at [170, 97] on link "Design" at bounding box center [172, 100] width 115 height 36
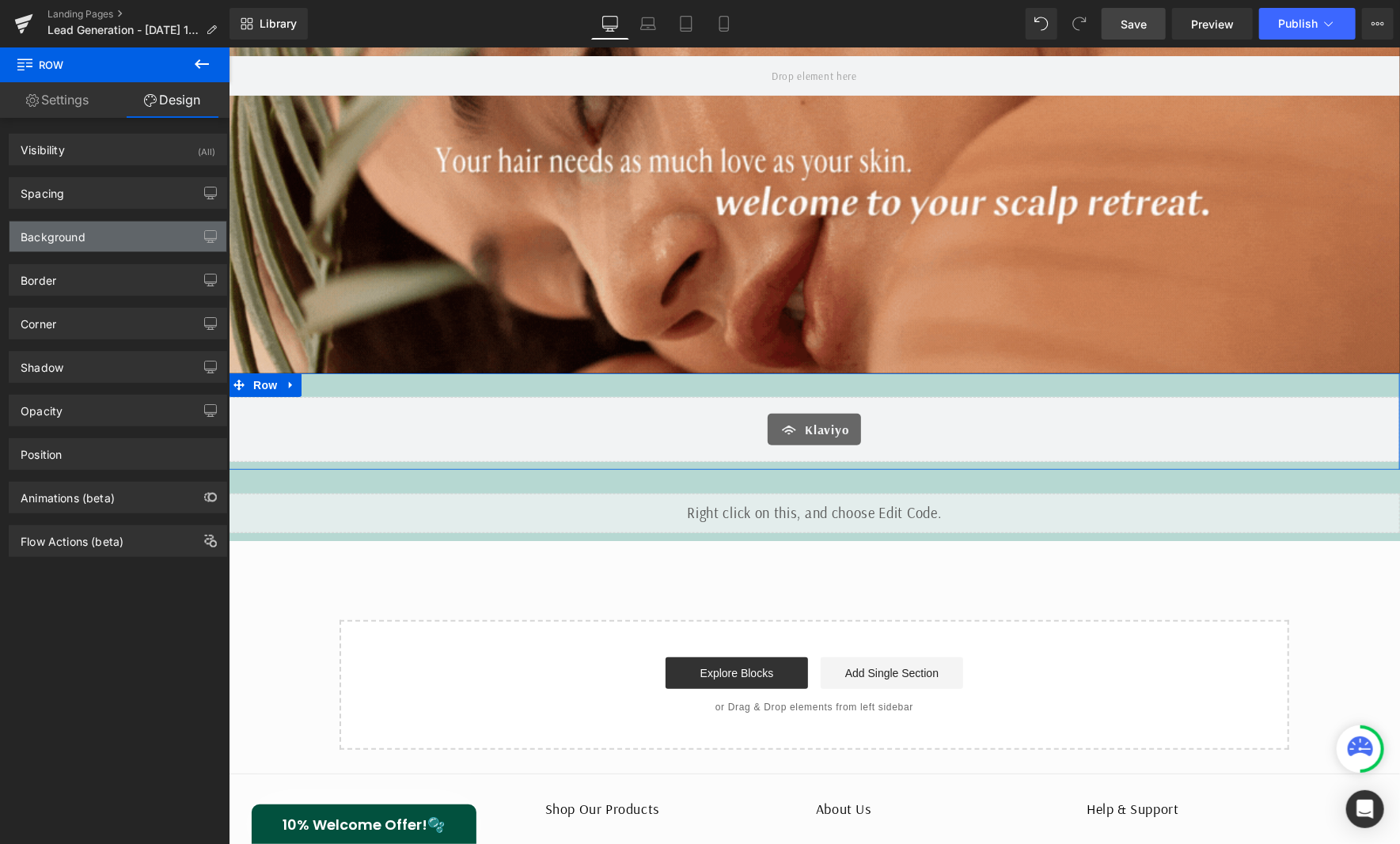
click at [114, 247] on div "Background" at bounding box center [118, 236] width 217 height 30
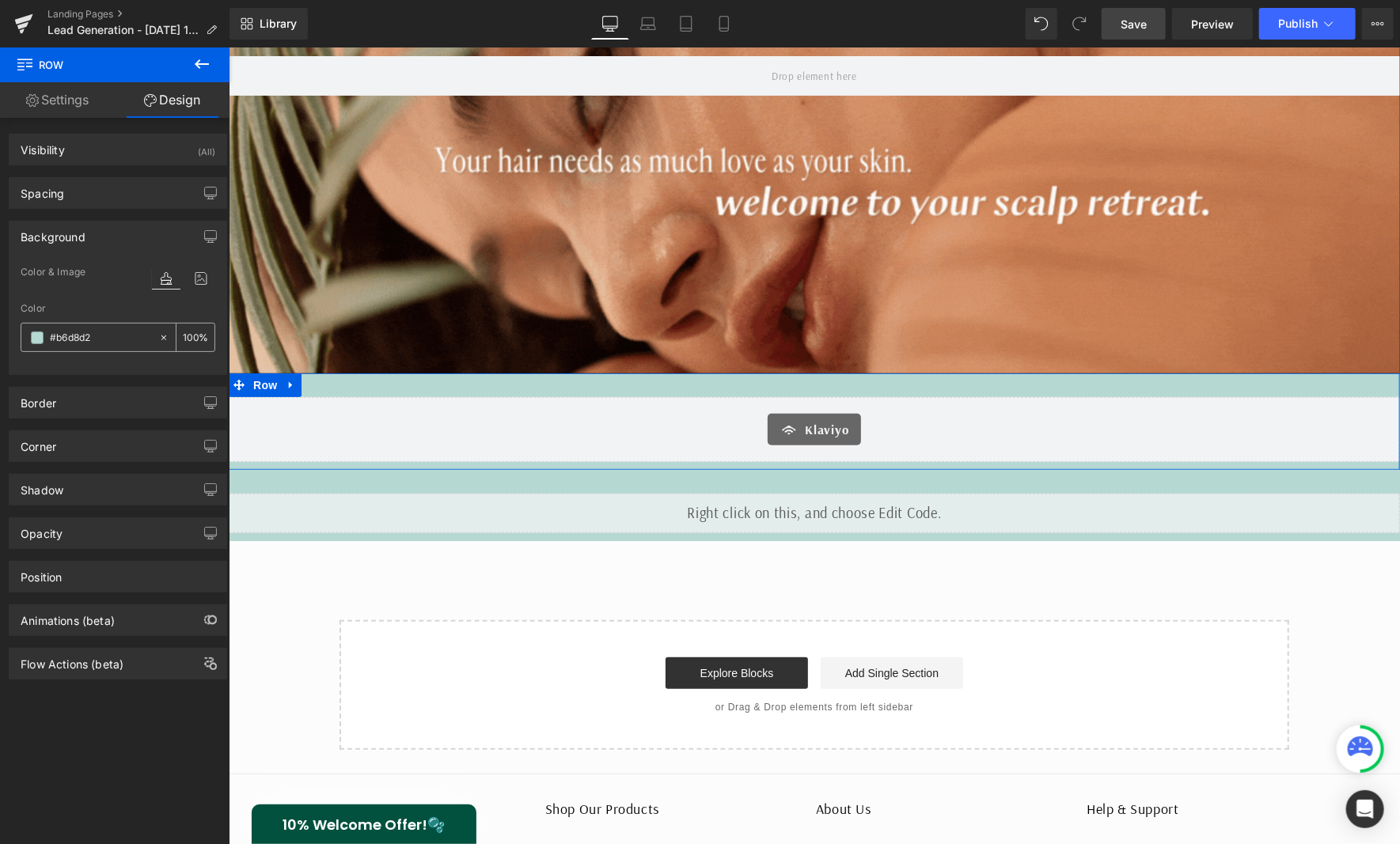
click at [94, 325] on div "#b6d8d2" at bounding box center [89, 337] width 137 height 28
click at [94, 345] on div "#b6d8d2" at bounding box center [89, 337] width 137 height 28
drag, startPoint x: 95, startPoint y: 338, endPoint x: 57, endPoint y: 338, distance: 38.0
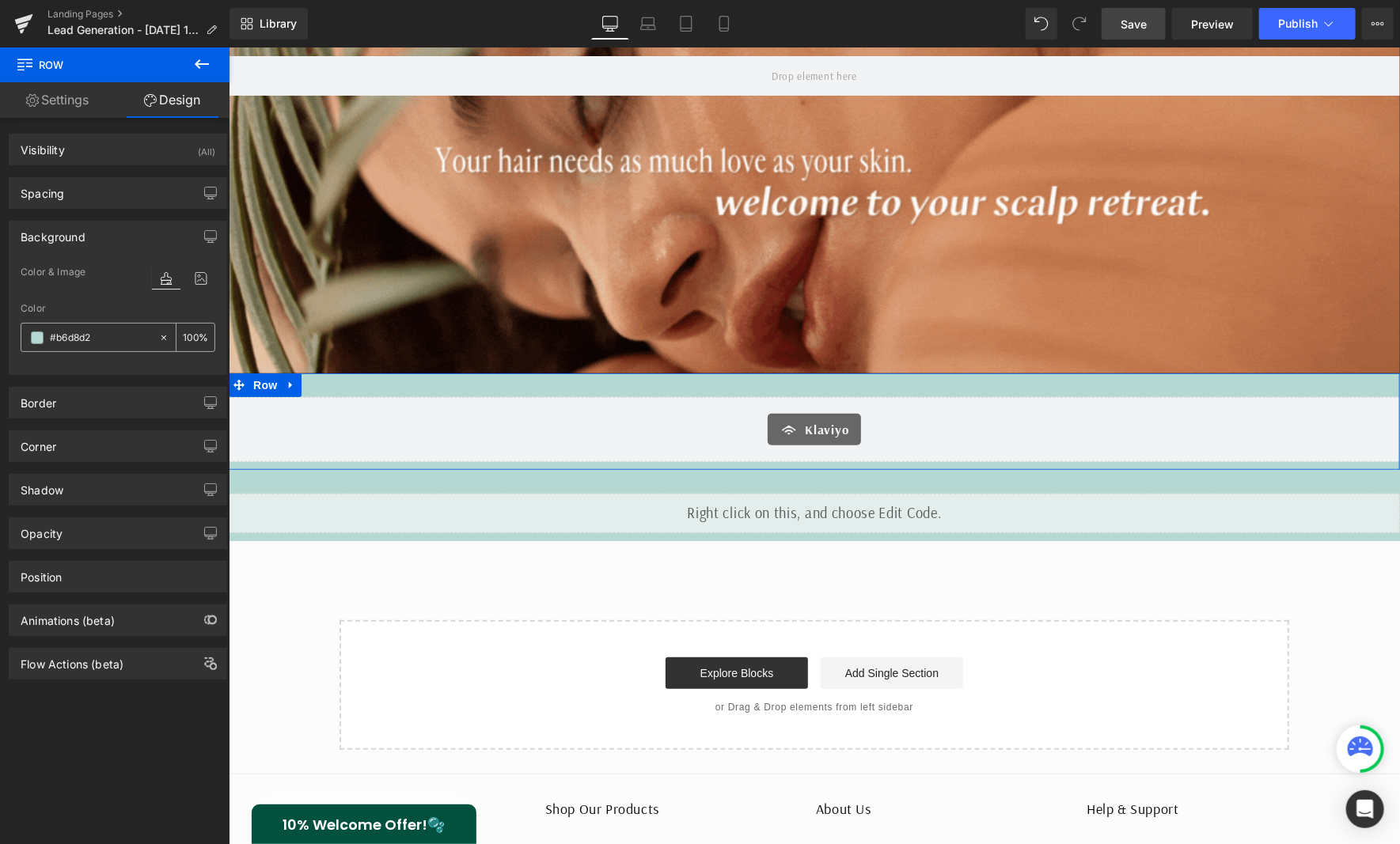
click at [57, 338] on input "#b6d8d2" at bounding box center [100, 337] width 101 height 17
